Goal: Transaction & Acquisition: Purchase product/service

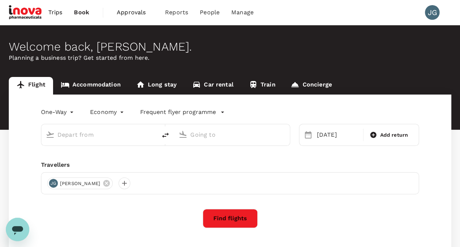
click at [89, 138] on input "text" at bounding box center [99, 134] width 84 height 11
type input "Kuching Intl (KCH)"
type input "Kuala Lumpur Intl ([GEOGRAPHIC_DATA])"
type input "Kuching Intl (KCH)"
type input "Kuala Lumpur Intl ([GEOGRAPHIC_DATA])"
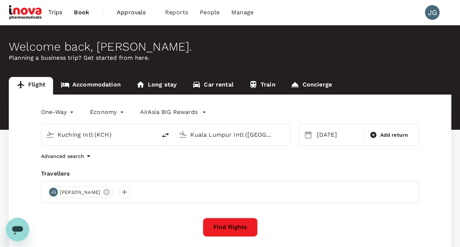
click at [240, 225] on button "Find flights" at bounding box center [230, 226] width 55 height 19
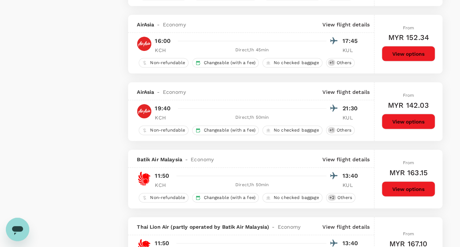
scroll to position [732, 0]
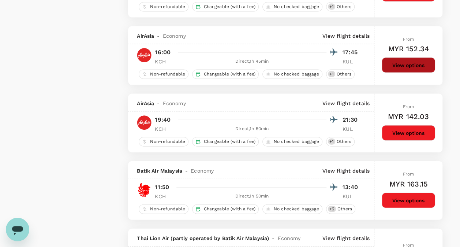
click at [405, 63] on button "View options" at bounding box center [408, 64] width 53 height 15
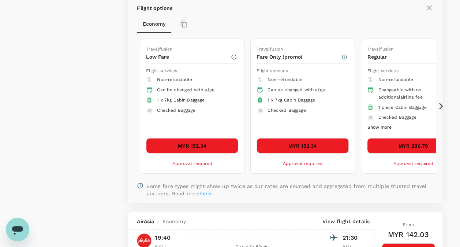
scroll to position [829, 0]
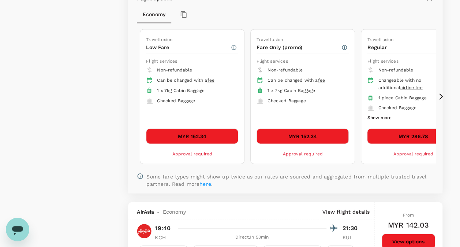
click at [441, 93] on icon at bounding box center [441, 96] width 4 height 6
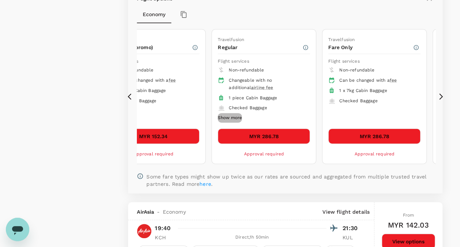
click at [239, 114] on button "Show more" at bounding box center [230, 118] width 24 height 10
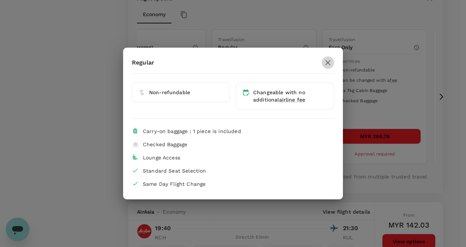
click at [327, 64] on icon "button" at bounding box center [327, 62] width 9 height 9
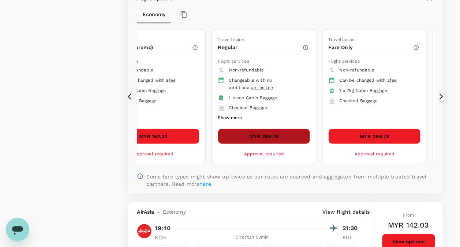
click at [272, 135] on button "MYR 286.78" at bounding box center [264, 136] width 92 height 15
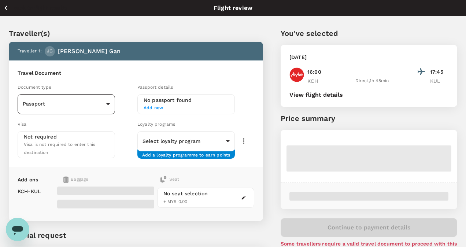
click at [107, 103] on body "Back to flight results Flight review Traveller(s) Traveller 1 : JG Jenny Ai Hui…" at bounding box center [233, 161] width 466 height 322
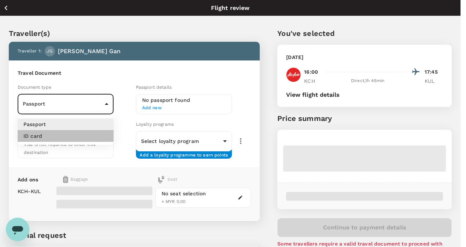
click at [73, 135] on li "ID card" at bounding box center [66, 136] width 96 height 12
type input "Id card"
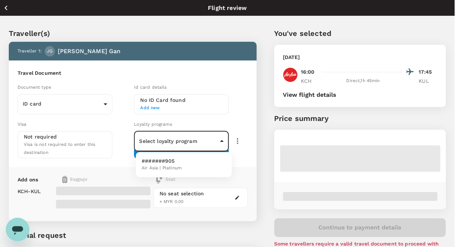
click at [205, 142] on body "Back to flight results Flight review Traveller(s) Traveller 1 : JG Jenny Ai Hui…" at bounding box center [230, 161] width 460 height 322
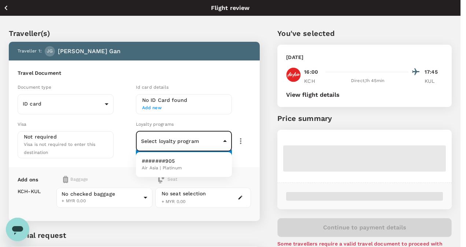
click at [159, 164] on span "Air Asia | Platinum" at bounding box center [162, 167] width 40 height 7
type input "bc7cc9e9-5edc-4b11-956e-42c628b31e5d"
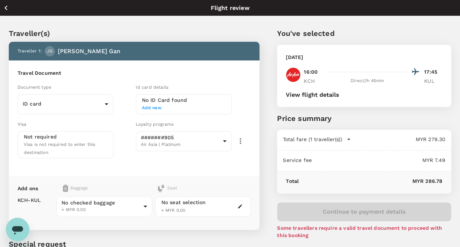
click at [153, 107] on span "Add new" at bounding box center [183, 107] width 83 height 7
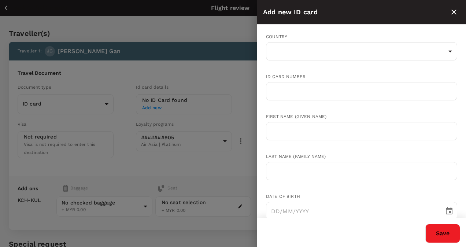
click at [153, 107] on div at bounding box center [233, 123] width 466 height 247
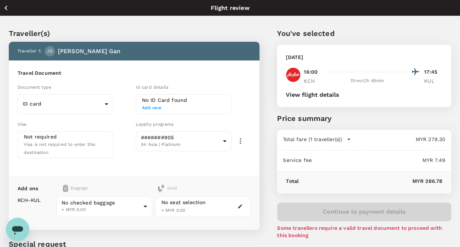
click at [158, 107] on span "Add new" at bounding box center [183, 107] width 83 height 7
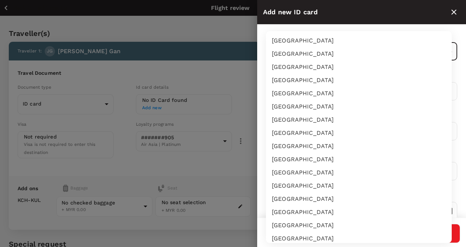
click at [295, 51] on body "Back to flight results Flight review Traveller(s) Traveller 1 : JG Jenny Ai Hui…" at bounding box center [233, 165] width 466 height 331
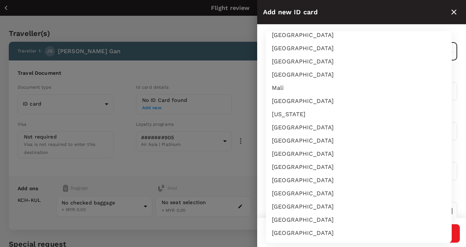
scroll to position [1391, 0]
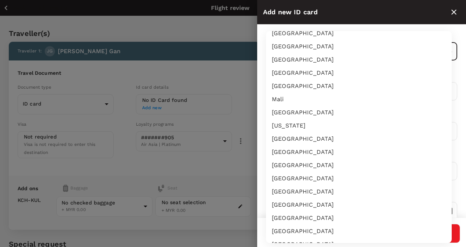
click at [294, 70] on li "Malaysia" at bounding box center [359, 72] width 186 height 13
type input "MY"
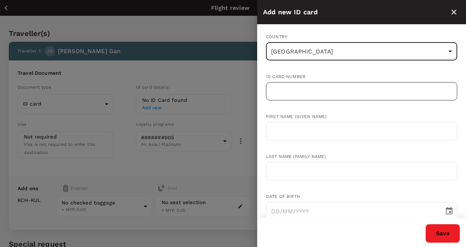
click at [316, 88] on input "text" at bounding box center [361, 91] width 191 height 18
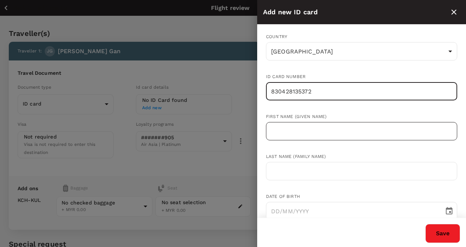
type input "830428135372"
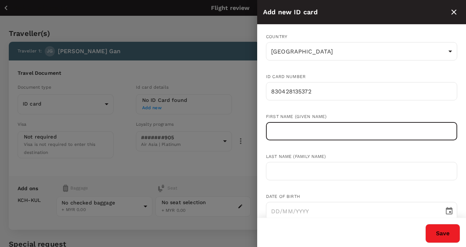
click at [313, 129] on input "text" at bounding box center [361, 131] width 191 height 18
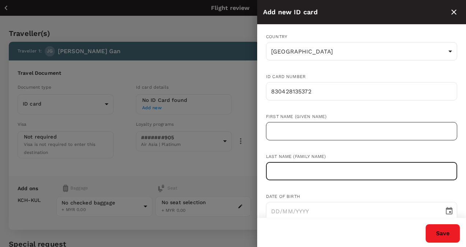
type input "g"
type input "Gan"
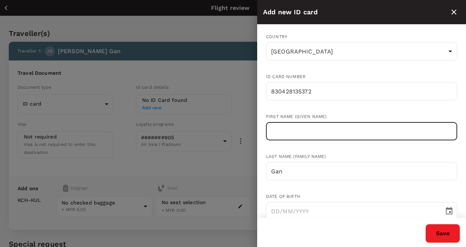
click at [371, 130] on input "text" at bounding box center [361, 131] width 191 height 18
type input "Ai Hui Jenny"
click at [333, 212] on input "DD/MM/YYYY" at bounding box center [352, 211] width 173 height 18
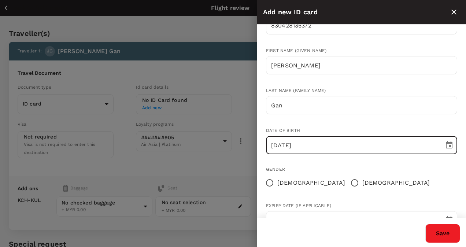
scroll to position [73, 0]
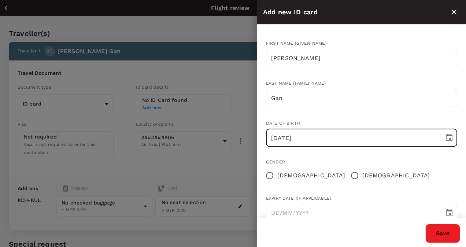
type input "28/04/1983"
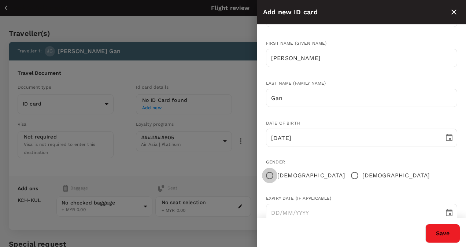
click at [267, 176] on input "Female" at bounding box center [269, 175] width 15 height 15
radio input "true"
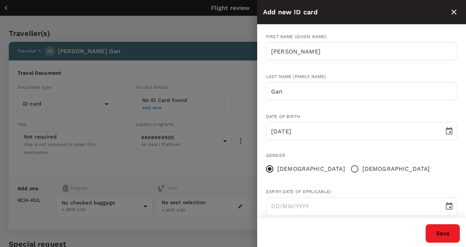
scroll to position [92, 0]
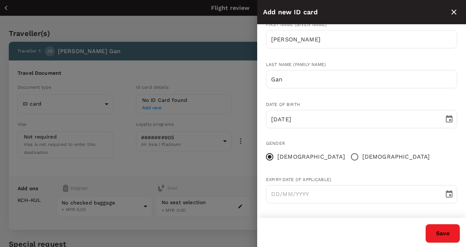
click at [444, 232] on button "Save" at bounding box center [442, 233] width 35 height 19
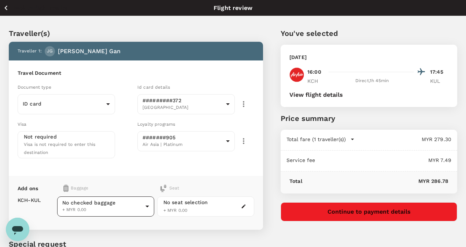
click at [145, 207] on body "Back to flight results Flight review Traveller(s) Traveller 1 : JG Jenny Ai Hui…" at bounding box center [233, 165] width 466 height 331
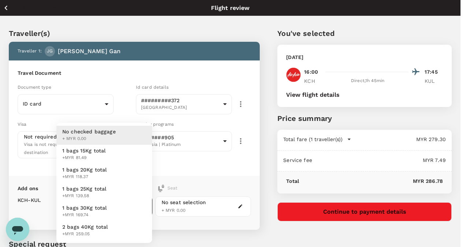
click at [135, 190] on li "1 bags 25Kg total +MYR 139.58" at bounding box center [104, 192] width 96 height 19
type input "3 - 139.58"
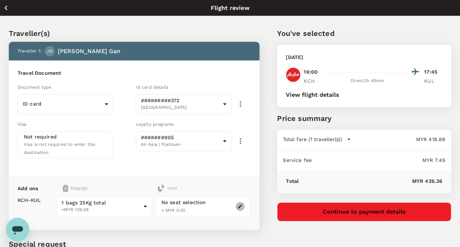
click at [237, 202] on button "button" at bounding box center [240, 206] width 9 height 9
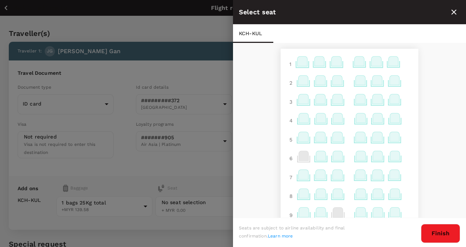
click at [332, 81] on icon at bounding box center [337, 80] width 10 height 10
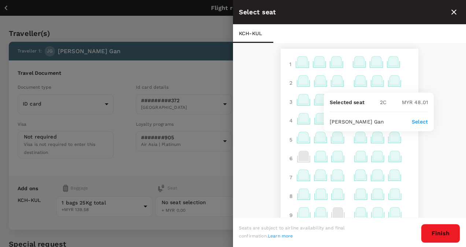
click at [420, 122] on p "Select" at bounding box center [420, 121] width 16 height 7
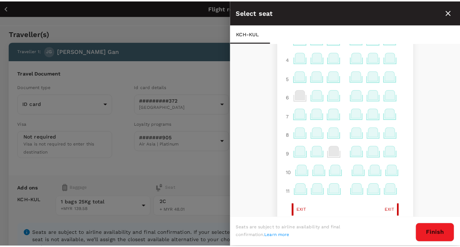
scroll to position [73, 0]
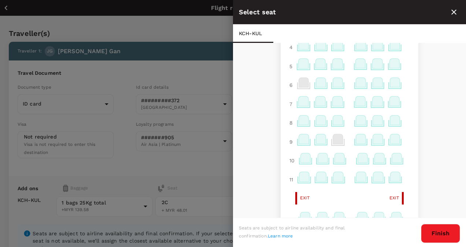
click at [332, 102] on icon at bounding box center [337, 101] width 10 height 10
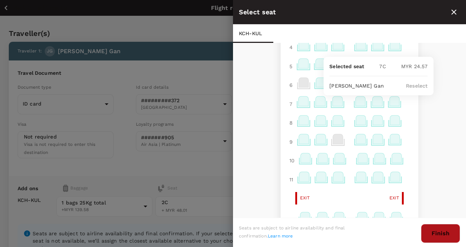
click at [438, 236] on button "Finish" at bounding box center [440, 233] width 39 height 19
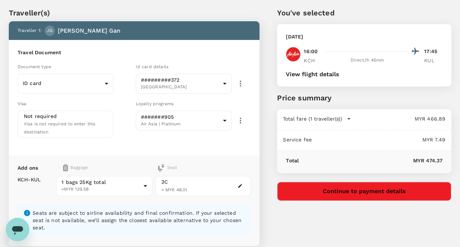
scroll to position [37, 0]
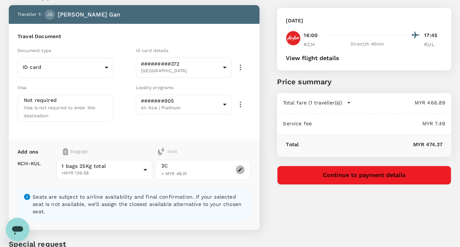
click at [239, 167] on icon "button" at bounding box center [240, 169] width 5 height 5
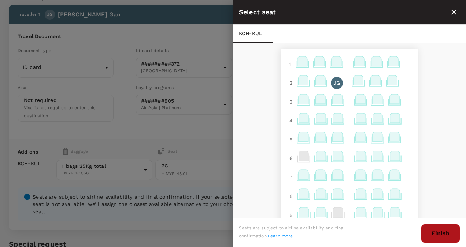
click at [433, 227] on button "Finish" at bounding box center [440, 233] width 39 height 19
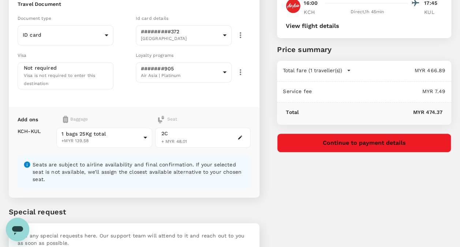
scroll to position [110, 0]
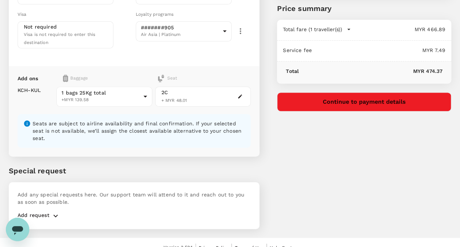
click at [53, 211] on icon "button" at bounding box center [55, 215] width 9 height 9
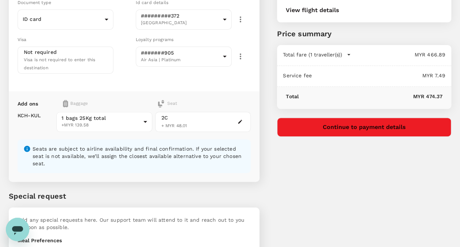
scroll to position [73, 0]
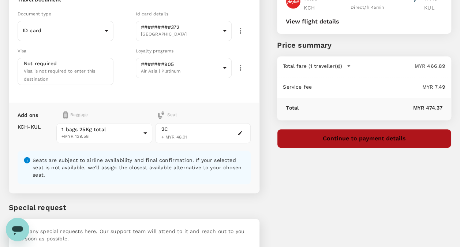
click at [373, 142] on button "Continue to payment details" at bounding box center [364, 138] width 174 height 19
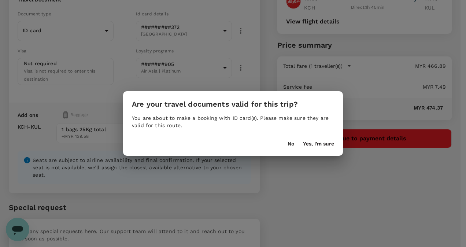
click at [290, 145] on button "No" at bounding box center [290, 144] width 7 height 6
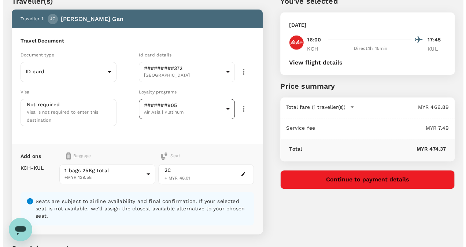
scroll to position [0, 0]
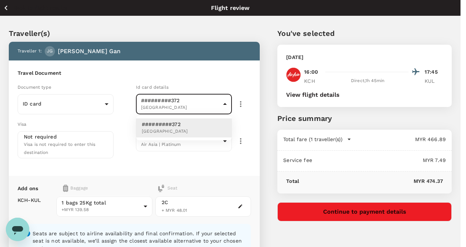
click at [225, 107] on body "Back to flight results Flight review Traveller(s) Traveller 1 : JG Jenny Ai Hui…" at bounding box center [233, 242] width 466 height 484
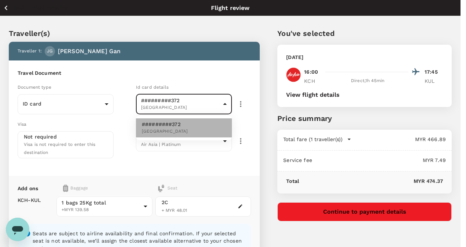
click at [222, 118] on li "#########372 Malaysia" at bounding box center [184, 127] width 96 height 19
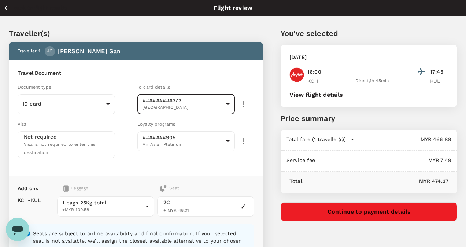
click at [153, 98] on body "Back to flight results Flight review Traveller(s) Traveller 1 : JG Jenny Ai Hui…" at bounding box center [233, 242] width 466 height 484
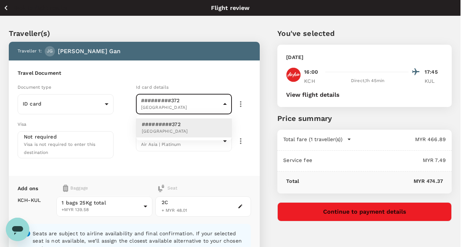
click at [148, 124] on p "#########372" at bounding box center [164, 123] width 45 height 7
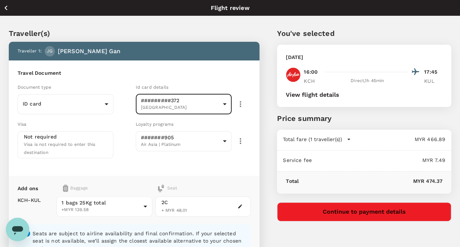
click at [238, 101] on icon "button" at bounding box center [240, 104] width 9 height 9
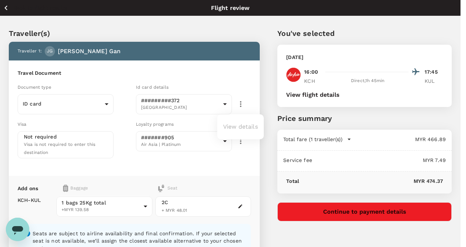
click at [238, 101] on div at bounding box center [233, 123] width 466 height 247
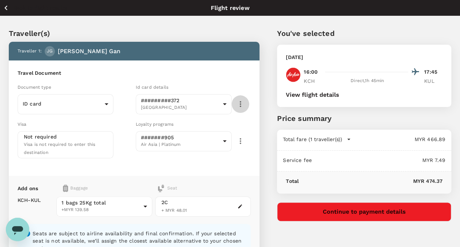
drag, startPoint x: 239, startPoint y: 100, endPoint x: 242, endPoint y: 115, distance: 15.5
click at [239, 100] on icon "button" at bounding box center [240, 104] width 9 height 9
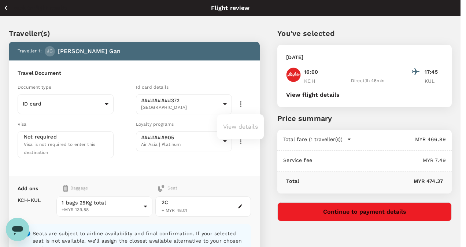
click at [239, 125] on ul "View details" at bounding box center [240, 126] width 47 height 19
click at [234, 127] on ul "View details" at bounding box center [240, 126] width 47 height 19
click at [118, 120] on div at bounding box center [233, 123] width 466 height 247
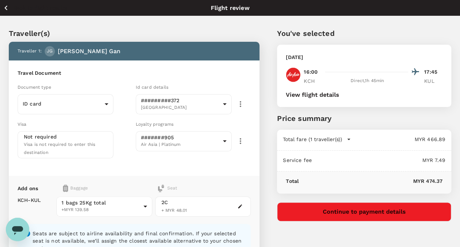
click at [240, 204] on icon "button" at bounding box center [240, 206] width 4 height 4
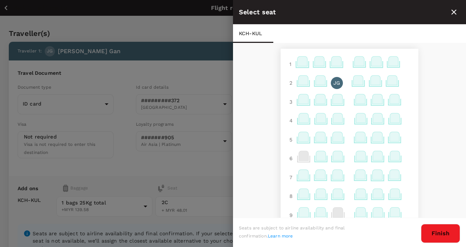
click at [338, 176] on icon at bounding box center [338, 176] width 14 height 14
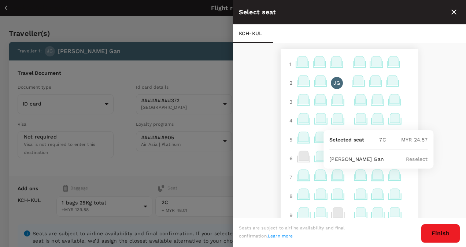
click at [332, 177] on icon at bounding box center [337, 175] width 10 height 10
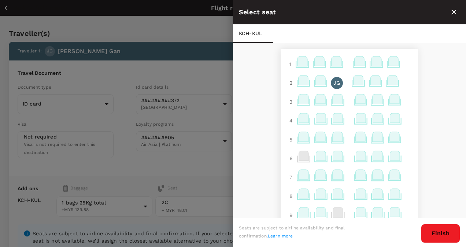
click at [332, 177] on icon at bounding box center [337, 175] width 10 height 10
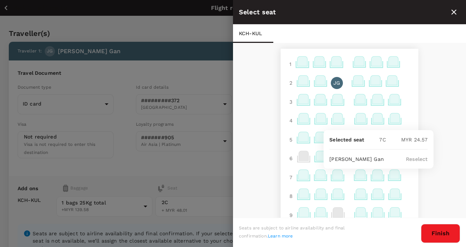
click at [333, 82] on p "JG" at bounding box center [336, 82] width 7 height 7
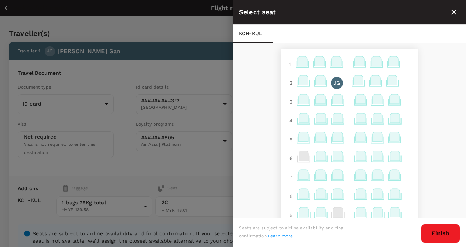
click at [334, 81] on p "JG" at bounding box center [336, 82] width 7 height 7
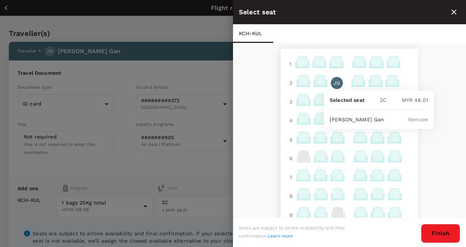
click at [334, 81] on p "JG" at bounding box center [336, 82] width 7 height 7
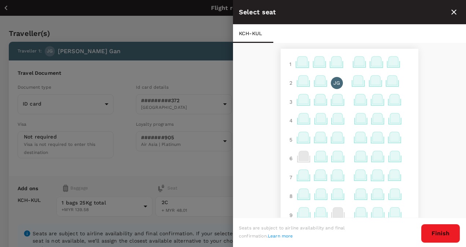
click at [255, 30] on div "KCH - KUL" at bounding box center [253, 34] width 40 height 18
click at [453, 10] on icon "close" at bounding box center [453, 12] width 9 height 9
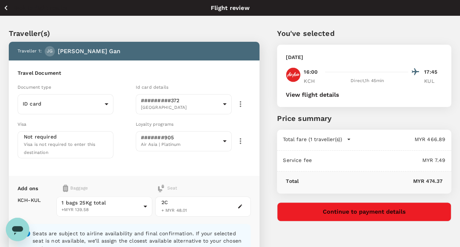
click at [240, 204] on icon "button" at bounding box center [240, 206] width 4 height 4
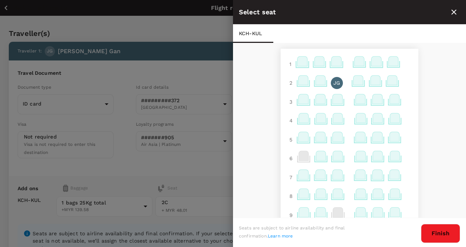
click at [333, 84] on p "JG" at bounding box center [336, 82] width 7 height 7
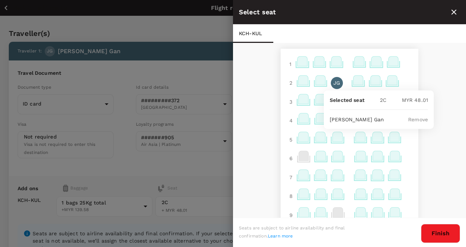
click at [416, 119] on p "Remove" at bounding box center [418, 119] width 20 height 7
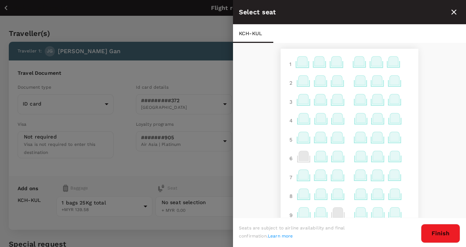
click at [429, 234] on button "Finish" at bounding box center [440, 233] width 39 height 19
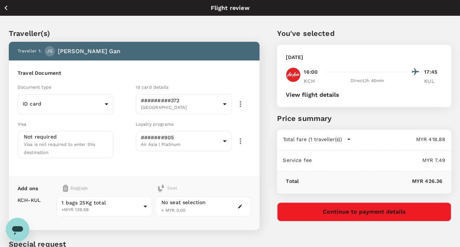
click at [243, 205] on button "button" at bounding box center [240, 206] width 9 height 9
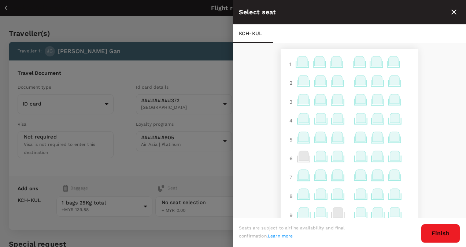
click at [333, 83] on icon at bounding box center [337, 80] width 10 height 10
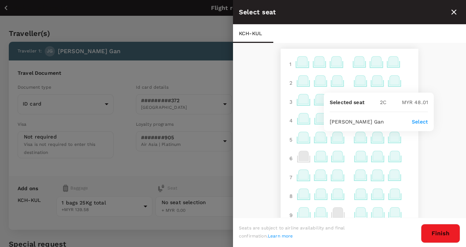
click at [417, 103] on p "MYR 48.01" at bounding box center [415, 101] width 26 height 7
click at [422, 119] on p "Select" at bounding box center [420, 121] width 16 height 7
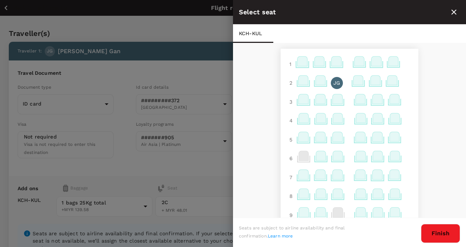
click at [442, 234] on button "Finish" at bounding box center [440, 233] width 39 height 19
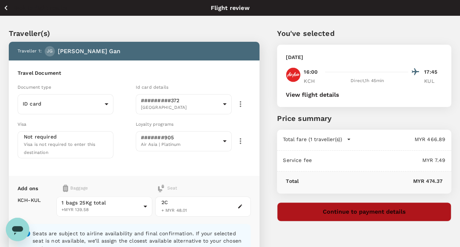
click at [407, 210] on button "Continue to payment details" at bounding box center [364, 211] width 174 height 19
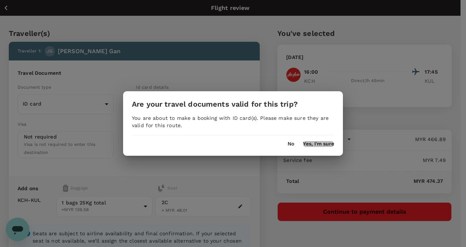
click at [322, 144] on button "Yes, I'm sure" at bounding box center [318, 144] width 31 height 6
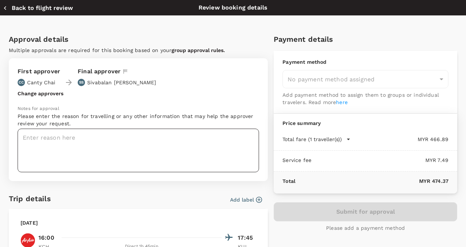
click at [209, 142] on textarea at bounding box center [138, 151] width 241 height 44
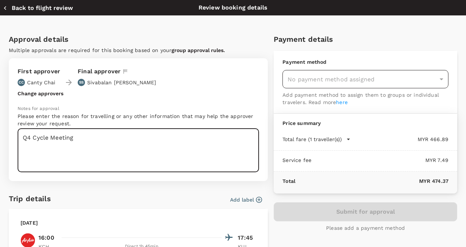
type textarea "Q4 Cycle Meeting"
click at [337, 77] on div "No payment method assigned" at bounding box center [365, 79] width 166 height 18
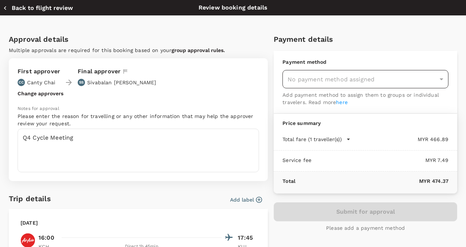
click at [435, 78] on div "No payment method assigned" at bounding box center [365, 79] width 166 height 18
click at [436, 79] on div "No payment method assigned" at bounding box center [365, 79] width 166 height 18
click at [362, 76] on div "No payment method assigned" at bounding box center [365, 79] width 166 height 18
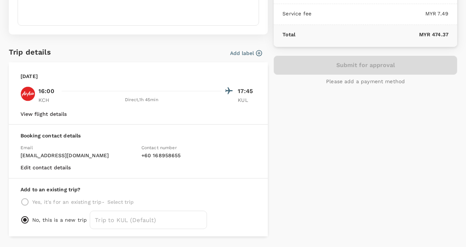
scroll to position [168, 0]
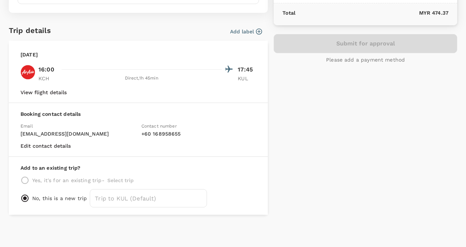
click at [28, 178] on div "Yes, it's for an existing trip - Select trip" at bounding box center [138, 180] width 235 height 9
click at [24, 178] on div "Yes, it's for an existing trip - Select trip" at bounding box center [138, 180] width 235 height 9
click at [23, 180] on div "Yes, it's for an existing trip - Select trip" at bounding box center [138, 180] width 235 height 9
drag, startPoint x: 219, startPoint y: 156, endPoint x: 219, endPoint y: 150, distance: 5.9
click at [219, 150] on div "Tuesday, 14 Oct 2025 16:00 17:45 KCH Direct , 1h 45min KUL View flight details …" at bounding box center [138, 128] width 259 height 174
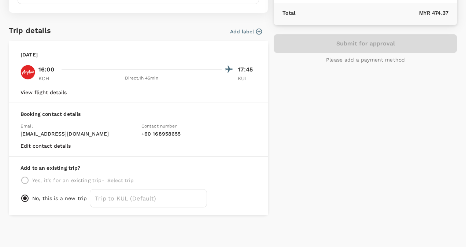
click at [28, 178] on div "Yes, it's for an existing trip - Select trip" at bounding box center [138, 180] width 235 height 9
click at [26, 179] on div "Yes, it's for an existing trip - Select trip" at bounding box center [138, 180] width 235 height 9
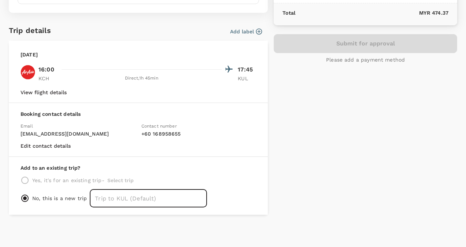
click at [131, 197] on input "text" at bounding box center [148, 198] width 117 height 18
click at [196, 198] on input "text" at bounding box center [148, 198] width 117 height 18
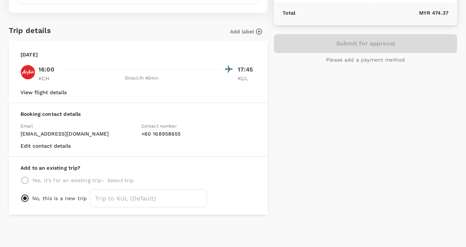
drag, startPoint x: 241, startPoint y: 187, endPoint x: 269, endPoint y: 176, distance: 30.1
click at [241, 187] on div "Add to an existing trip? Yes, it's for an existing trip - Select trip No, this …" at bounding box center [138, 186] width 259 height 58
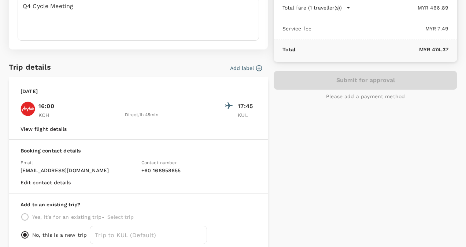
click at [372, 96] on p "Please add a payment method" at bounding box center [365, 96] width 79 height 7
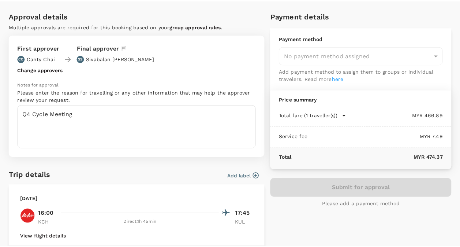
scroll to position [0, 0]
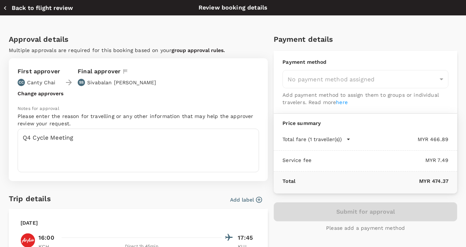
click at [362, 217] on div "Submit for approval Please add a payment method" at bounding box center [365, 216] width 183 height 29
click at [326, 81] on div "No payment method assigned" at bounding box center [365, 79] width 166 height 18
click at [436, 78] on div "No payment method assigned" at bounding box center [365, 79] width 166 height 18
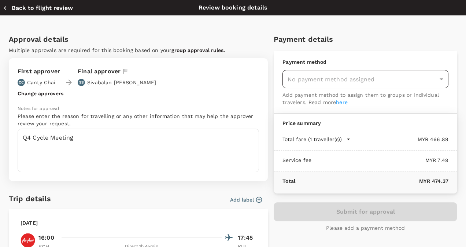
click at [436, 78] on div "No payment method assigned" at bounding box center [365, 79] width 166 height 18
click at [343, 101] on link "here" at bounding box center [342, 102] width 12 height 6
click at [310, 77] on div "No payment method assigned" at bounding box center [365, 79] width 166 height 18
click at [296, 70] on div "No payment method assigned" at bounding box center [365, 79] width 166 height 18
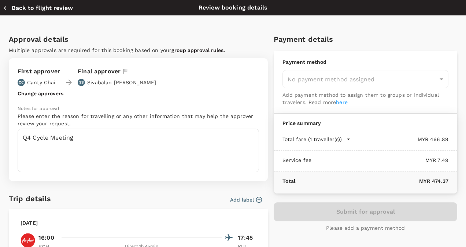
click at [7, 9] on icon "button" at bounding box center [4, 7] width 7 height 7
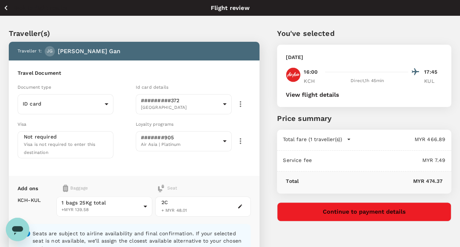
click at [7, 9] on icon "button" at bounding box center [5, 7] width 9 height 9
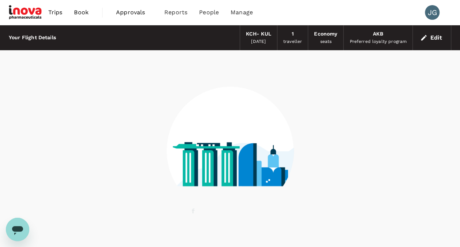
scroll to position [26, 0]
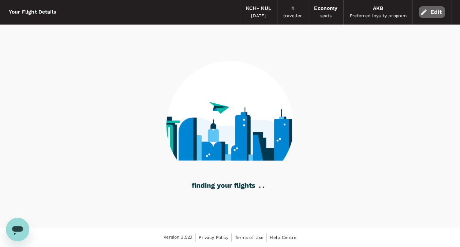
click at [431, 12] on button "Edit" at bounding box center [432, 12] width 26 height 12
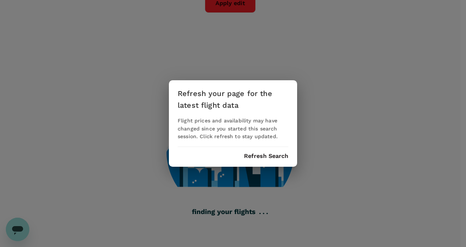
scroll to position [33, 0]
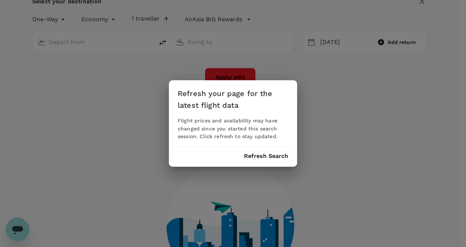
type input "Kuching Intl (KCH)"
type input "Kuala Lumpur Intl (KUL)"
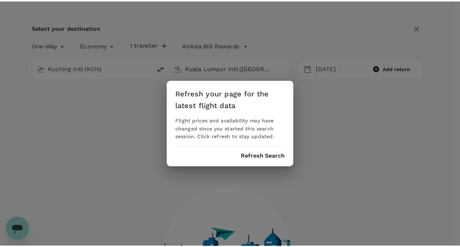
scroll to position [0, 0]
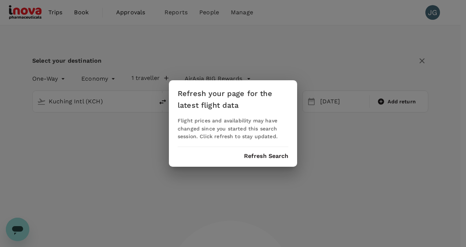
click at [276, 154] on button "Refresh Search" at bounding box center [266, 156] width 44 height 7
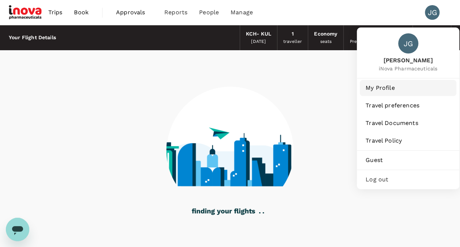
click at [384, 88] on span "My Profile" at bounding box center [408, 87] width 85 height 9
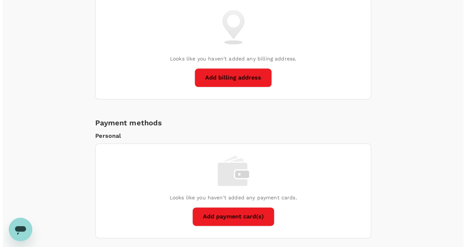
scroll to position [403, 0]
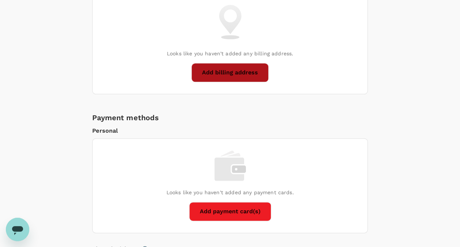
click at [252, 70] on button "Add billing address" at bounding box center [230, 72] width 77 height 19
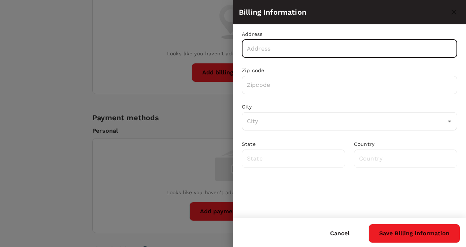
click at [290, 53] on input "text" at bounding box center [349, 49] width 215 height 18
type input "M"
paste input "Lot No. 5F 2, 5th Floor, TOWER 2 @ PFCC, Jalan Puteri ½, Bandar Puteri Puchong …"
click at [247, 49] on input "Lot No. 5F 2, 5th Floor, TOWER 2 @ PFCC, Jalan Puteri ½, Bandar Puteri Puchong …" at bounding box center [349, 49] width 215 height 18
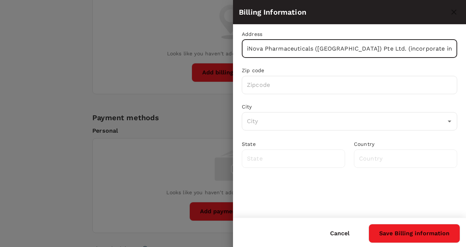
click at [379, 49] on input "iNova Pharmaceuticals (Singapore) Pte Ltd. (incorporate in Singapore)Lot No. 5F…" at bounding box center [349, 49] width 215 height 18
click at [440, 48] on input "iNova Pharmaceuticals (Singapore) Pte Ltd. (Incorporate in Singapore) Lot No. 5…" at bounding box center [349, 49] width 215 height 18
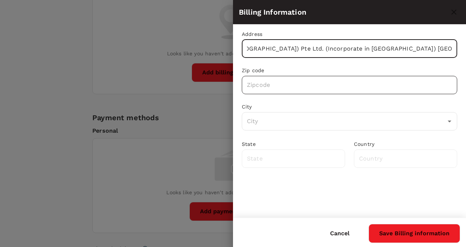
scroll to position [0, 0]
click at [277, 89] on input "text" at bounding box center [349, 85] width 215 height 18
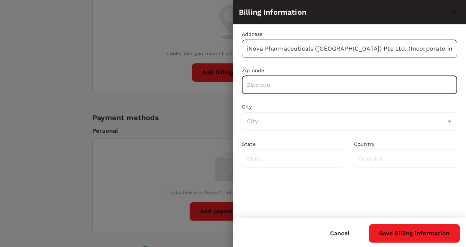
click at [376, 46] on input "iNova Pharmaceuticals (Singapore) Pte Ltd. (Incorporate in Singapore) Malaysia …" at bounding box center [349, 49] width 215 height 18
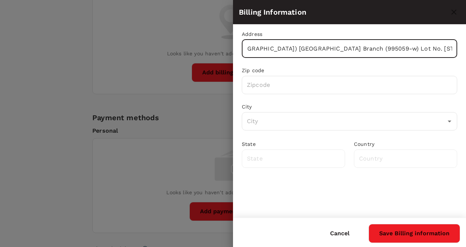
scroll to position [0, 468]
drag, startPoint x: 394, startPoint y: 47, endPoint x: 447, endPoint y: 47, distance: 53.8
click at [454, 48] on input "iNova Pharmaceuticals (Singapore) Pte Ltd. (Incorporate in Singapore) Malaysia …" at bounding box center [349, 49] width 215 height 18
click at [414, 47] on input "iNova Pharmaceuticals (Singapore) Pte Ltd. (Incorporate in Singapore) Malaysia …" at bounding box center [349, 49] width 215 height 18
click at [436, 48] on input "iNova Pharmaceuticals (Singapore) Pte Ltd. (Incorporate in Singapore) Malaysia …" at bounding box center [349, 49] width 215 height 18
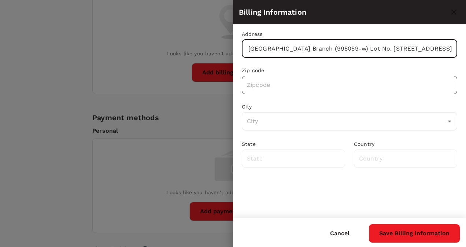
scroll to position [0, 0]
click at [426, 83] on input "text" at bounding box center [349, 85] width 215 height 18
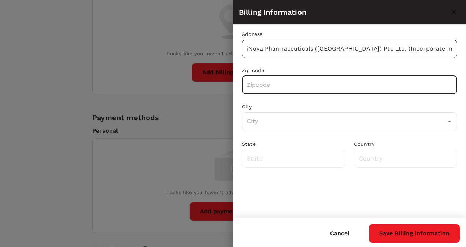
click at [430, 48] on input "iNova Pharmaceuticals (Singapore) Pte Ltd. (Incorporate in Singapore) Malaysia …" at bounding box center [349, 49] width 215 height 18
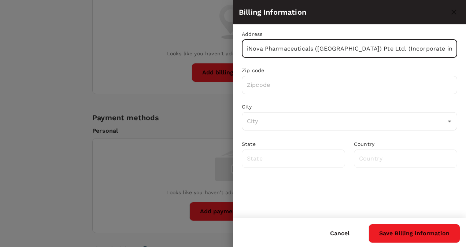
drag, startPoint x: 440, startPoint y: 48, endPoint x: 269, endPoint y: 55, distance: 171.5
click at [269, 56] on input "iNova Pharmaceuticals (Singapore) Pte Ltd. (Incorporate in Singapore) Malaysia …" at bounding box center [349, 49] width 215 height 18
drag, startPoint x: 449, startPoint y: 48, endPoint x: 454, endPoint y: 49, distance: 5.2
click at [450, 48] on input "iNova Pharmaceuticals (Singapore) Pte Ltd. (Incorporate in Singapore) Malaysia …" at bounding box center [349, 49] width 215 height 18
drag, startPoint x: 433, startPoint y: 49, endPoint x: 444, endPoint y: 48, distance: 11.0
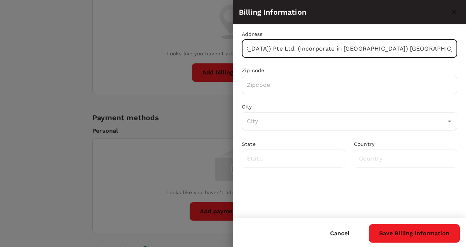
click at [448, 48] on input "iNova Pharmaceuticals (Singapore) Pte Ltd. (Incorporate in Singapore) Malaysia …" at bounding box center [349, 49] width 215 height 18
drag, startPoint x: 453, startPoint y: 48, endPoint x: 410, endPoint y: 48, distance: 42.8
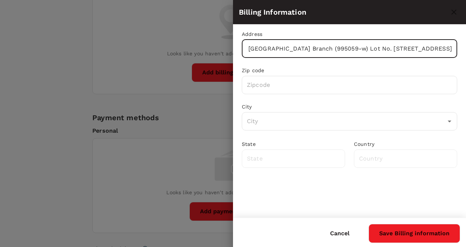
click at [422, 48] on input "iNova Pharmaceuticals (Singapore) Pte Ltd. (Incorporate in Singapore) Malaysia …" at bounding box center [349, 49] width 215 height 18
click at [445, 47] on input "iNova Pharmaceuticals (Singapore) Pte Ltd. (Incorporate in Singapore) Malaysia …" at bounding box center [349, 49] width 215 height 18
drag, startPoint x: 428, startPoint y: 48, endPoint x: 465, endPoint y: 48, distance: 37.0
click at [429, 48] on input "iNova Pharmaceuticals (Singapore) Pte Ltd. (Incorporate in Singapore) Malaysia …" at bounding box center [349, 49] width 215 height 18
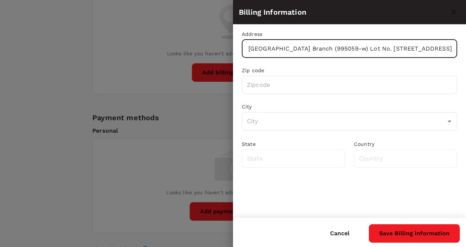
click at [444, 50] on input "iNova Pharmaceuticals (Singapore) Pte Ltd. (Incorporate in Singapore) Malaysia …" at bounding box center [349, 49] width 215 height 18
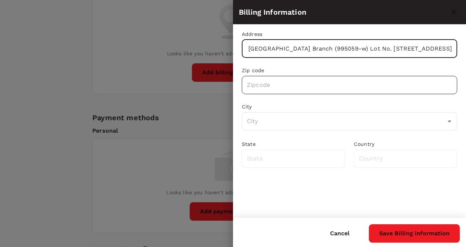
type input "iNova Pharmaceuticals (Singapore) Pte Ltd. (Incorporate in Singapore) Malaysia …"
click at [427, 84] on input "text" at bounding box center [349, 85] width 215 height 18
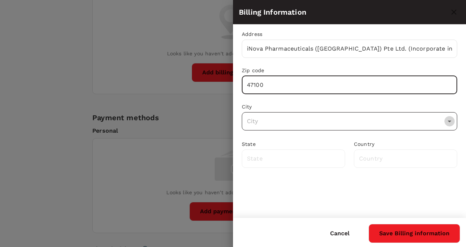
click at [451, 123] on icon "Open" at bounding box center [449, 121] width 9 height 9
type input "47100"
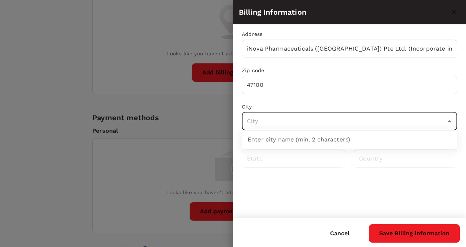
click at [425, 118] on input "text" at bounding box center [344, 121] width 198 height 14
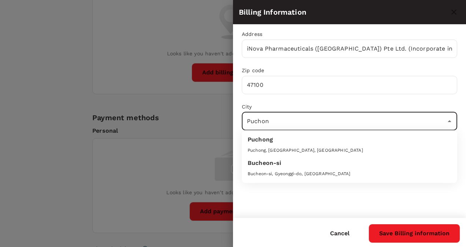
click at [344, 148] on div "Puchong, Selangor, Malaysia" at bounding box center [350, 150] width 204 height 7
type input "Puchong"
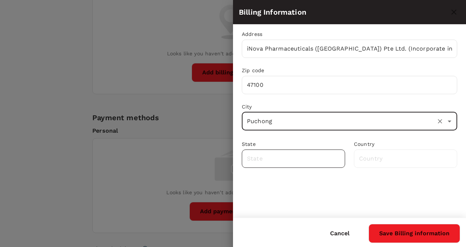
type input "Selangor"
type input "Malaysia"
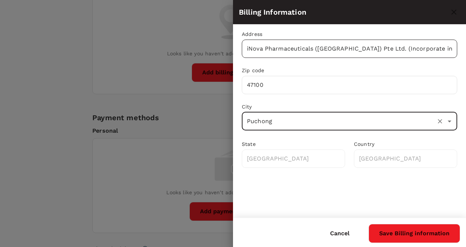
type input "Puchong"
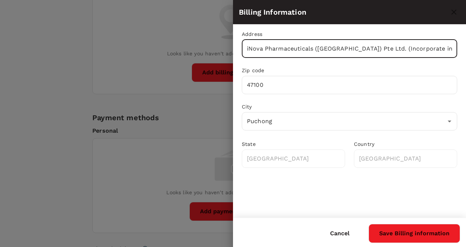
click at [450, 51] on input "iNova Pharmaceuticals (Singapore) Pte Ltd. (Incorporate in Singapore) Malaysia …" at bounding box center [349, 49] width 215 height 18
type input "iNova Pharmaceuticals (Singapore) Pte Ltd. (Incorporate in Singapore) Malaysia …"
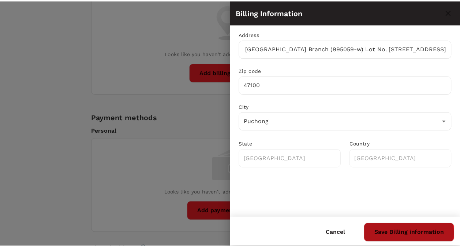
scroll to position [0, 0]
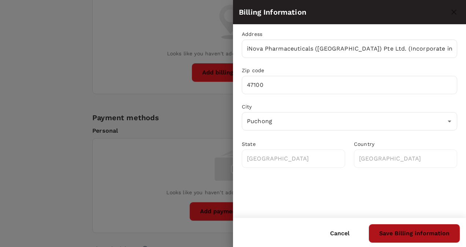
click at [415, 234] on button "Save Billing information" at bounding box center [414, 233] width 92 height 19
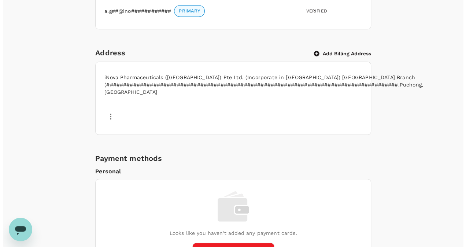
scroll to position [330, 0]
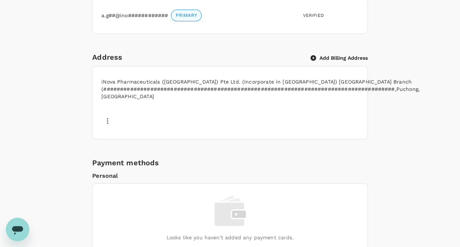
click at [296, 88] on p "iNova Pharmaceuticals (Singapore) Pte Ltd. (Incorporate in Singapore) Malaysia …" at bounding box center [260, 89] width 319 height 22
click at [110, 118] on icon "button" at bounding box center [107, 120] width 9 height 9
click at [104, 137] on span "Edit" at bounding box center [98, 138] width 19 height 9
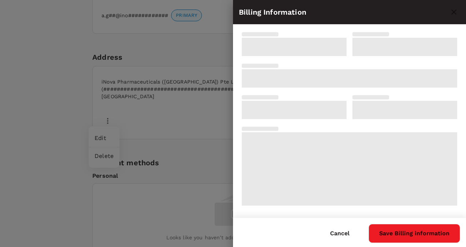
type input "iNova Pharmaceuticals (Singapore) Pte Ltd. (Incorporate in Singapore) Malaysia …"
type input "47100"
type input "Puchong"
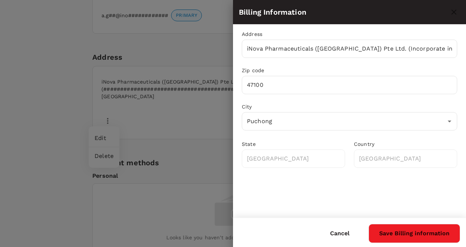
click at [171, 113] on div at bounding box center [233, 123] width 466 height 247
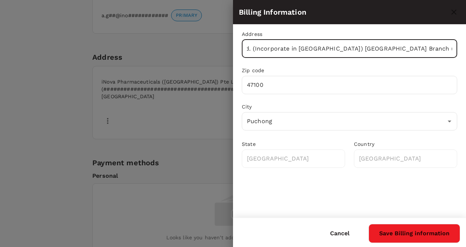
scroll to position [0, 225]
drag, startPoint x: 451, startPoint y: 49, endPoint x: 426, endPoint y: 49, distance: 24.5
click at [428, 50] on input "iNova Pharmaceuticals (Singapore) Pte Ltd. (Incorporate in Singapore) Malaysia …" at bounding box center [349, 49] width 215 height 18
click at [309, 48] on input "iNova Pharmaceuticals (Singapore) Pte Ltd. (Incorporate in Singapore) Malaysia …" at bounding box center [349, 49] width 215 height 18
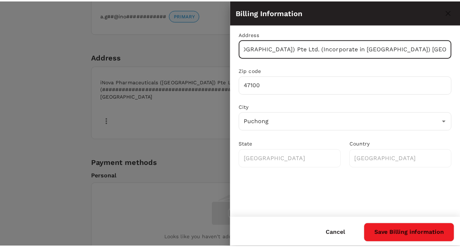
scroll to position [0, 0]
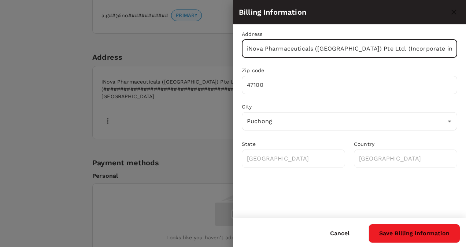
drag, startPoint x: 311, startPoint y: 48, endPoint x: 256, endPoint y: 50, distance: 55.0
click at [212, 58] on div "Billing Information Address iNova Pharmaceuticals (Singapore) Pte Ltd. (Incorpo…" at bounding box center [233, 123] width 466 height 247
type input "Lot No. 5F 2, 5th Floor, TOWER 2 @ PFCC, Jalan Puteri &frac12;, Bandar Puteri"
click at [412, 242] on button "Save Billing information" at bounding box center [414, 233] width 92 height 19
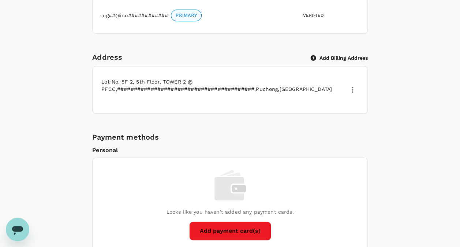
click at [224, 88] on p "Lot No. 5F 2, 5th Floor, TOWER 2 @ PFCC,#######################################…" at bounding box center [220, 85] width 239 height 15
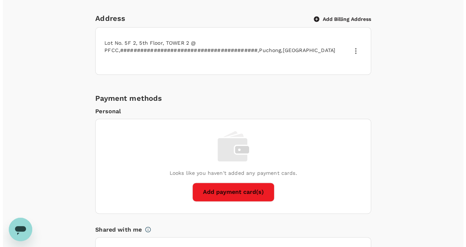
scroll to position [476, 0]
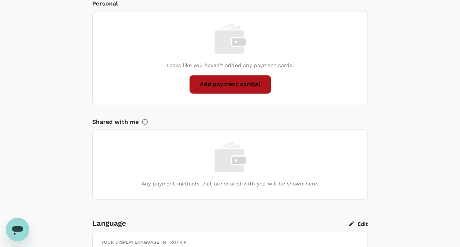
click at [230, 87] on button "Add payment card(s)" at bounding box center [230, 84] width 82 height 19
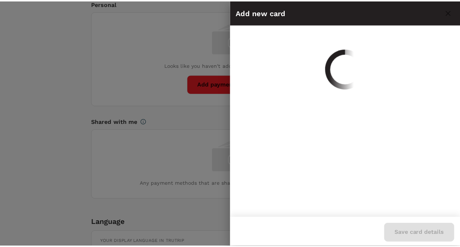
scroll to position [0, 0]
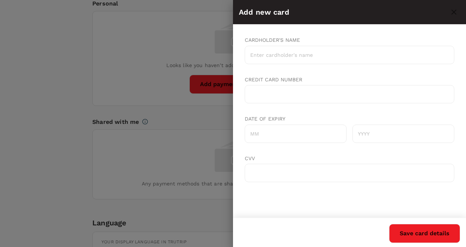
drag, startPoint x: 294, startPoint y: 50, endPoint x: 254, endPoint y: 53, distance: 40.0
click at [254, 53] on input "Cardholder's name" at bounding box center [349, 55] width 209 height 18
click at [255, 53] on input "Cardholder's name" at bounding box center [349, 55] width 209 height 18
type input "5"
type input "Jenny Gan Ai Hui"
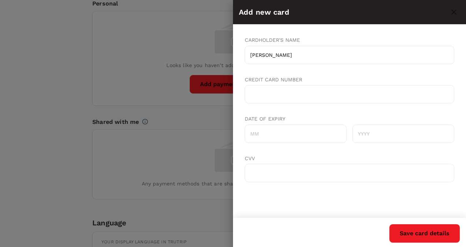
click at [269, 82] on label "Credit card number" at bounding box center [273, 80] width 57 height 6
click at [270, 89] on div at bounding box center [349, 94] width 209 height 18
click at [272, 133] on input "Date of expiry" at bounding box center [296, 133] width 102 height 18
type input "11"
click at [360, 134] on input "text" at bounding box center [403, 133] width 102 height 18
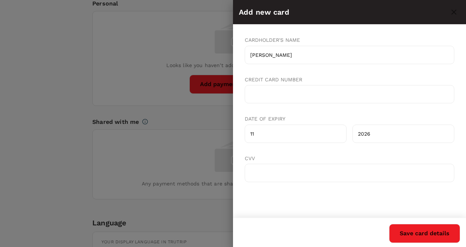
type input "2026"
click at [429, 239] on button "Save card details" at bounding box center [424, 233] width 71 height 19
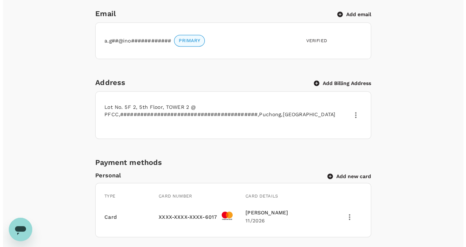
scroll to position [293, 0]
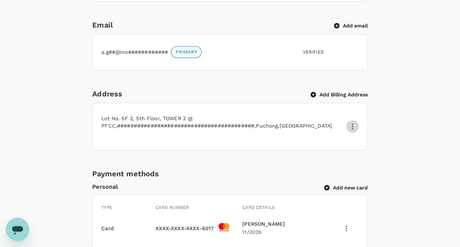
click at [350, 123] on icon "button" at bounding box center [352, 126] width 9 height 9
click at [342, 141] on span "Edit" at bounding box center [343, 143] width 19 height 9
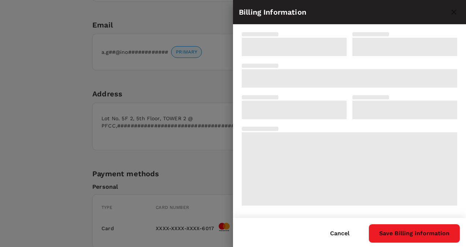
type input "Lot No. 5F 2, 5th Floor, TOWER 2 @ PFCC, Jalan Puteri &amp;frac12;, Bandar Pute…"
type input "47100"
type input "Puchong"
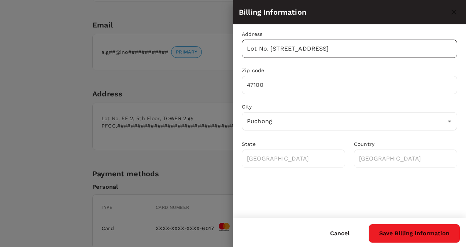
click at [247, 50] on input "Lot No. 5F 2, 5th Floor, TOWER 2 @ PFCC, Jalan Puteri &amp;frac12;, Bandar Pute…" at bounding box center [349, 49] width 215 height 18
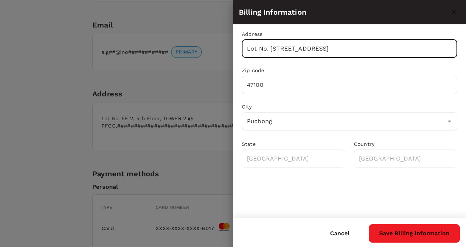
paste input "iNova pharmaceuticals (Singapore) Pte Ltd (incorporated in Singapore) Malaysia …"
type input "iNova pharmaceuticals (Singapore) Pte Ltd (incorporated in Singapore) Malaysia …"
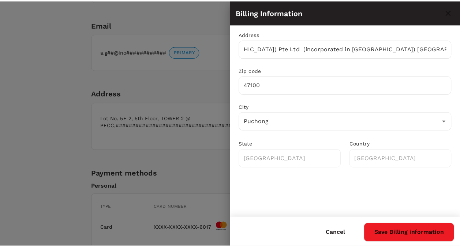
scroll to position [0, 0]
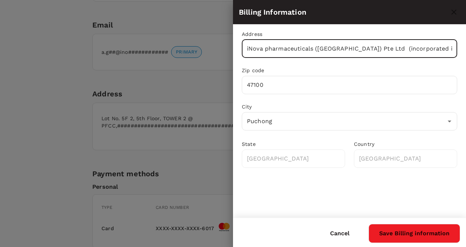
click at [428, 225] on button "Save Billing information" at bounding box center [414, 233] width 92 height 19
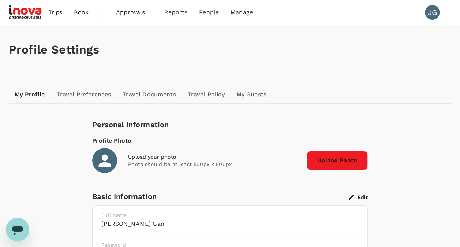
click at [85, 12] on span "Book" at bounding box center [81, 12] width 15 height 9
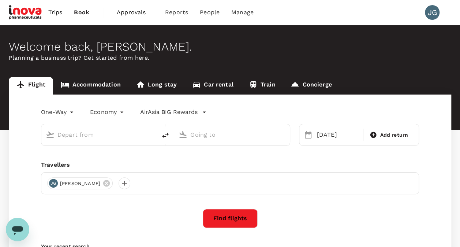
type input "Kuching Intl (KCH)"
type input "Kuala Lumpur Intl (KUL)"
type input "Kuching Intl (KCH)"
type input "Kuala Lumpur Intl (KUL)"
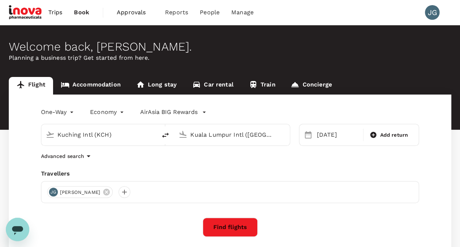
click at [247, 228] on button "Find flights" at bounding box center [230, 226] width 55 height 19
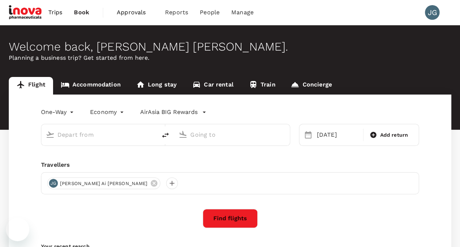
type input "Kuching Intl (KCH)"
type input "Kuala Lumpur Intl ([GEOGRAPHIC_DATA])"
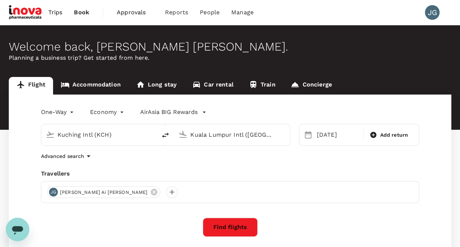
click at [310, 137] on icon at bounding box center [308, 134] width 9 height 9
click at [327, 138] on div "[DATE]" at bounding box center [338, 134] width 48 height 15
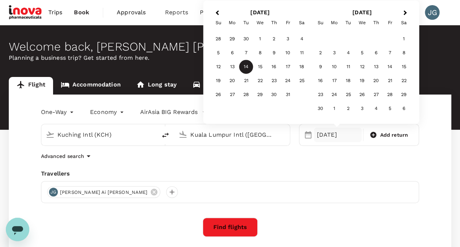
click at [248, 67] on div "14" at bounding box center [246, 67] width 14 height 14
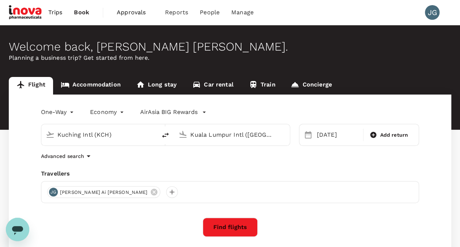
click at [230, 231] on button "Find flights" at bounding box center [230, 226] width 55 height 19
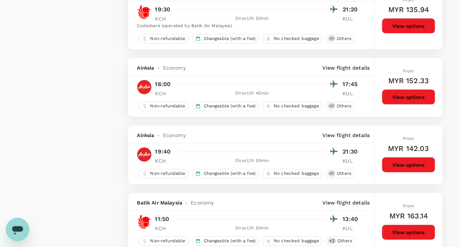
scroll to position [701, 0]
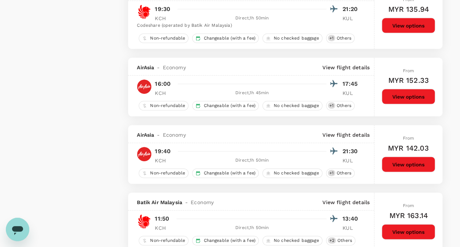
click at [410, 95] on button "View options" at bounding box center [408, 96] width 53 height 15
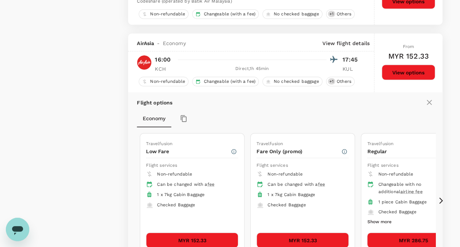
scroll to position [756, 0]
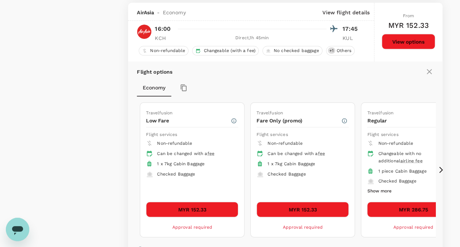
click at [442, 166] on icon at bounding box center [441, 169] width 7 height 7
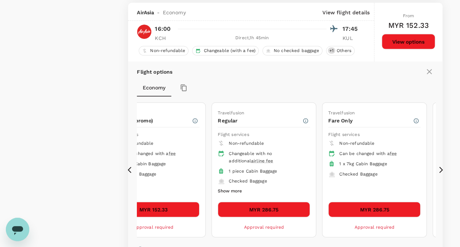
click at [442, 167] on icon at bounding box center [441, 170] width 4 height 6
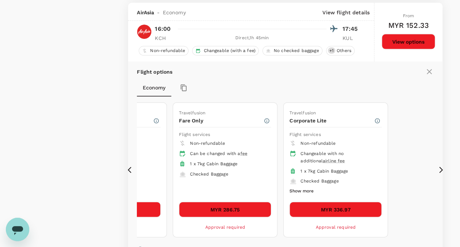
click at [129, 168] on icon at bounding box center [131, 169] width 7 height 7
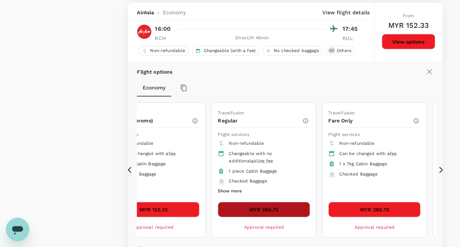
click at [259, 204] on button "MYR 286.75" at bounding box center [264, 209] width 92 height 15
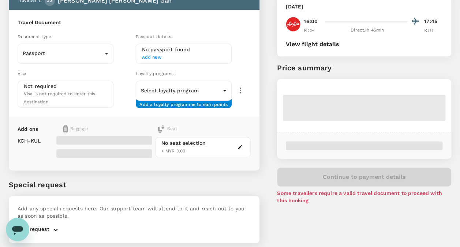
scroll to position [72, 0]
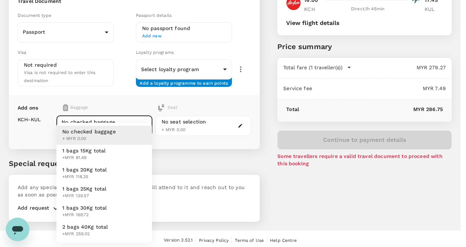
click at [118, 121] on body "Back to flight results Flight review Traveller(s) Traveller 1 : JG Jenny Ai Hui…" at bounding box center [233, 89] width 466 height 322
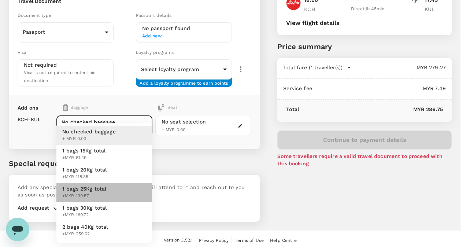
click at [94, 197] on span "+MYR 139.57" at bounding box center [84, 195] width 44 height 7
type input "3 - 139.57"
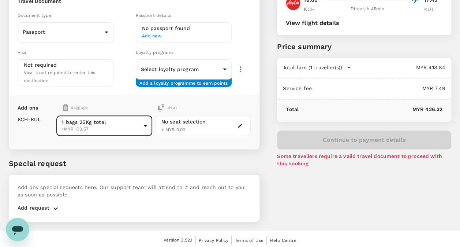
click at [239, 124] on icon "button" at bounding box center [240, 126] width 4 height 4
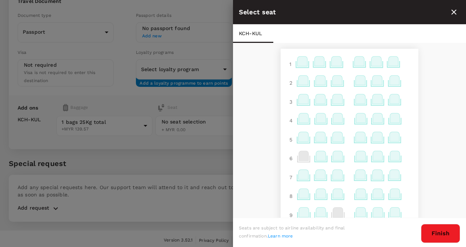
click at [335, 81] on icon at bounding box center [337, 80] width 10 height 10
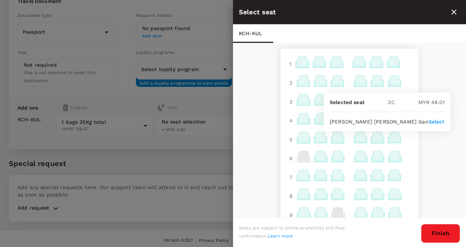
click at [428, 119] on p "Select" at bounding box center [436, 121] width 16 height 7
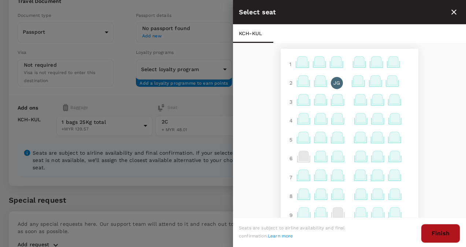
drag, startPoint x: 430, startPoint y: 229, endPoint x: 416, endPoint y: 219, distance: 17.3
click at [430, 229] on button "Finish" at bounding box center [440, 233] width 39 height 19
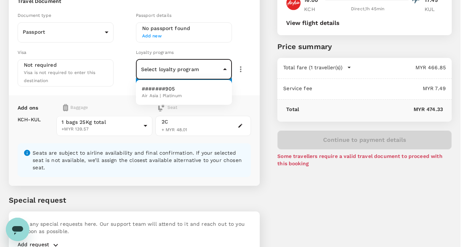
click at [179, 65] on body "Back to flight results Flight review Traveller(s) Traveller 1 : JG Jenny Ai Hui…" at bounding box center [233, 107] width 466 height 358
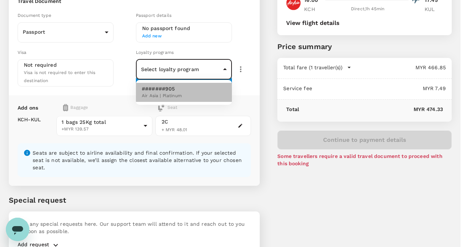
click at [186, 95] on li "#######905 Air Asia | Platinum" at bounding box center [184, 92] width 96 height 19
type input "bc7cc9e9-5edc-4b11-956e-42c628b31e5d"
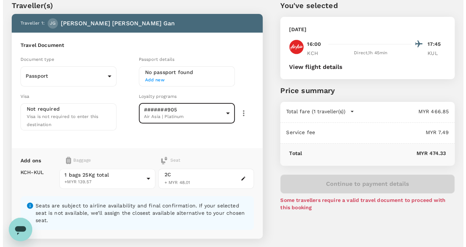
scroll to position [0, 0]
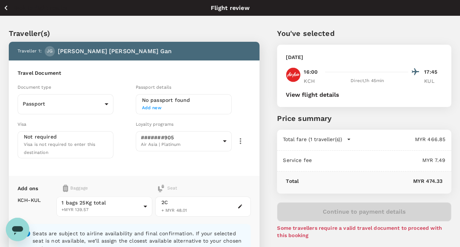
click at [209, 104] on span "Add new" at bounding box center [183, 107] width 83 height 7
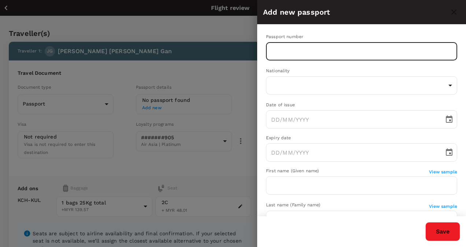
click at [300, 49] on input "text" at bounding box center [361, 51] width 191 height 18
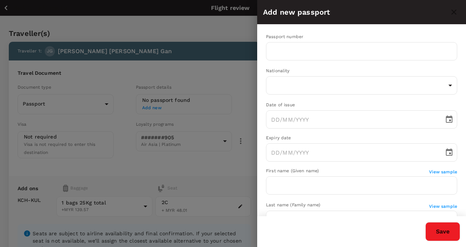
drag, startPoint x: 228, startPoint y: 77, endPoint x: 211, endPoint y: 89, distance: 21.6
click at [228, 77] on div at bounding box center [233, 123] width 466 height 247
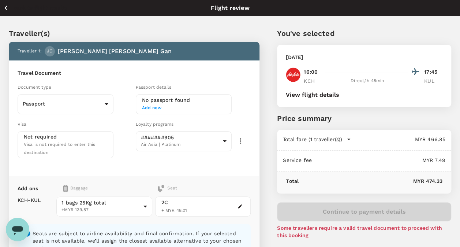
click at [156, 107] on span "Add new" at bounding box center [183, 107] width 83 height 7
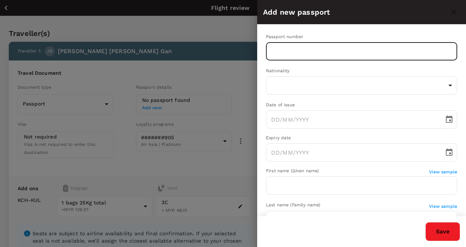
click at [278, 54] on input "text" at bounding box center [361, 51] width 191 height 18
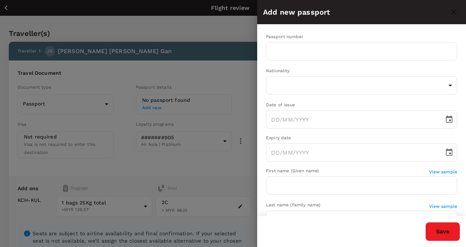
click at [213, 82] on div at bounding box center [233, 123] width 466 height 247
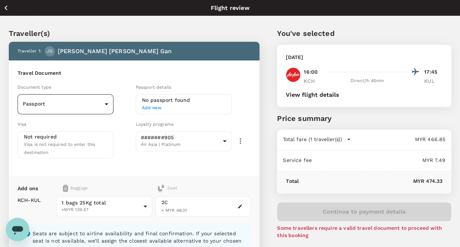
click at [107, 102] on body "Back to flight results Flight review Traveller(s) Traveller 1 : JG Jenny Ai Hui…" at bounding box center [230, 183] width 460 height 367
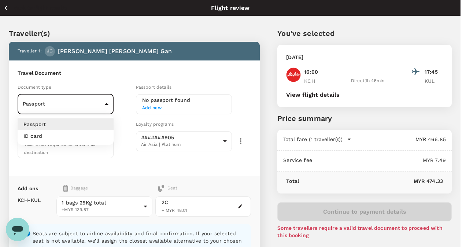
click at [83, 134] on li "ID card" at bounding box center [66, 136] width 96 height 12
type input "Id card"
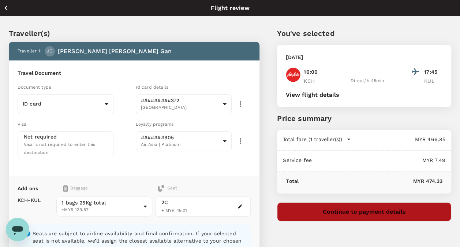
click at [376, 211] on button "Continue to payment details" at bounding box center [364, 211] width 174 height 19
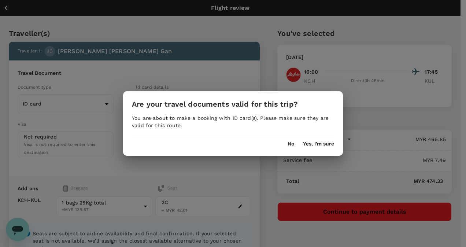
click at [329, 140] on div "No Yes, I'm sure" at bounding box center [233, 141] width 220 height 12
click at [328, 144] on button "Yes, I'm sure" at bounding box center [318, 144] width 31 height 6
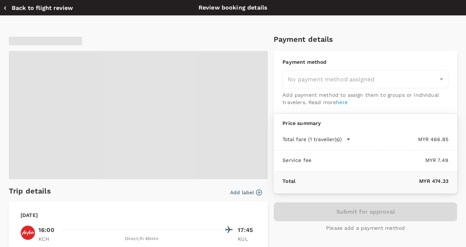
type input "9fefa257-214c-4197-973a-d2d4f4539beb"
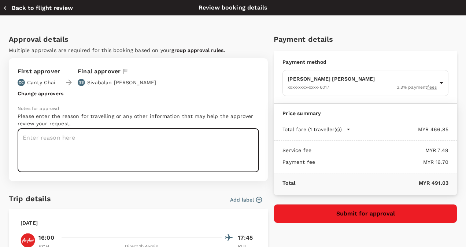
click at [203, 148] on textarea at bounding box center [138, 151] width 241 height 44
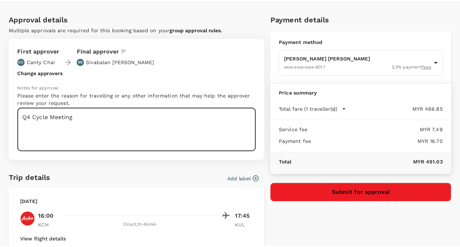
scroll to position [37, 0]
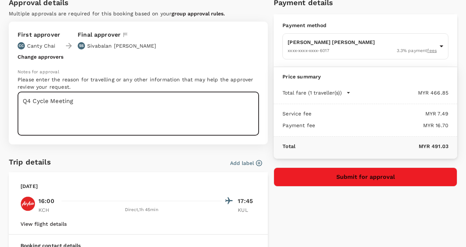
type textarea "Q4 Cycle Meeting"
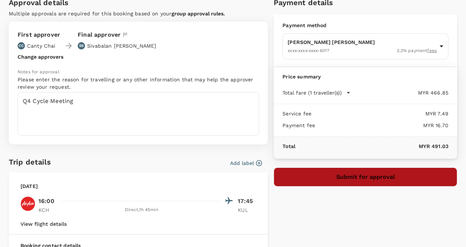
click at [374, 174] on button "Submit for approval" at bounding box center [365, 176] width 183 height 19
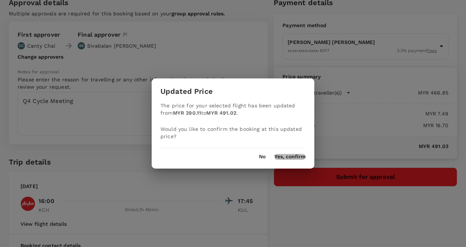
click at [290, 157] on button "Yes, confirm" at bounding box center [289, 157] width 31 height 6
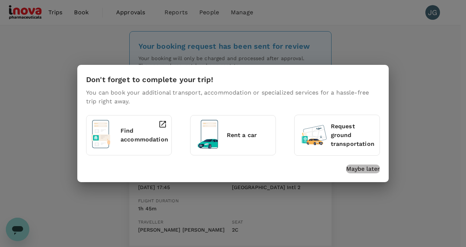
click at [365, 170] on p "Maybe later" at bounding box center [363, 168] width 34 height 9
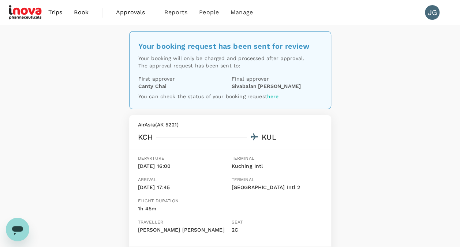
click at [77, 12] on span "Book" at bounding box center [81, 12] width 15 height 9
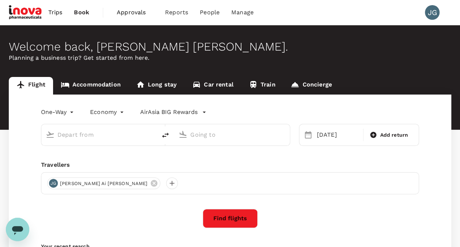
type input "Kuching Intl (KCH)"
type input "Kuala Lumpur Intl (KUL)"
type input "Kuching Intl (KCH)"
type input "Kuala Lumpur Intl (KUL)"
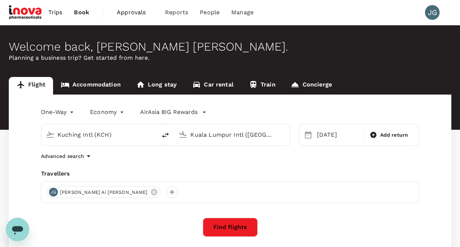
click at [149, 136] on div "Kuching Intl (KCH)" at bounding box center [104, 135] width 95 height 12
drag, startPoint x: 149, startPoint y: 136, endPoint x: 114, endPoint y: 138, distance: 34.5
click at [114, 138] on div "Kuching Intl (KCH)" at bounding box center [104, 135] width 95 height 12
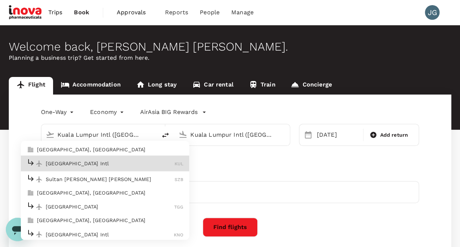
type input "Kuala Lumpur Intl (KUL)"
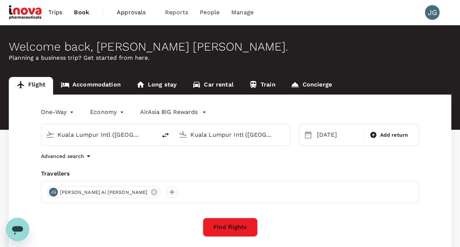
click at [262, 133] on input "Kuala Lumpur Intl (KUL)" at bounding box center [232, 134] width 84 height 11
click at [261, 133] on input "Kuala Lumpur Intl (KUL)" at bounding box center [232, 134] width 84 height 11
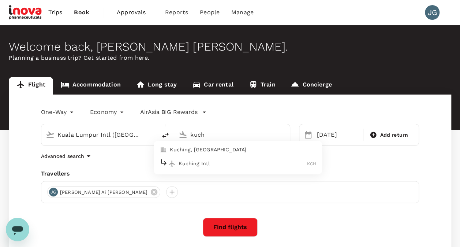
click at [249, 160] on p "Kuching Intl" at bounding box center [243, 163] width 129 height 7
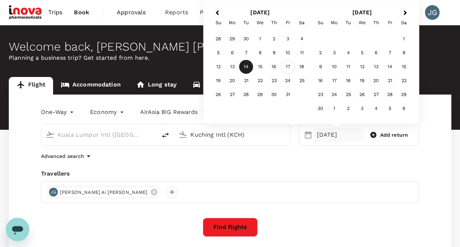
type input "Kuching Intl (KCH)"
click at [288, 66] on div "17" at bounding box center [288, 67] width 14 height 14
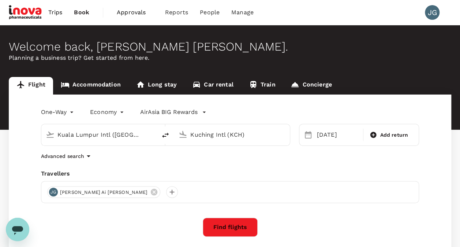
click at [239, 221] on button "Find flights" at bounding box center [230, 226] width 55 height 19
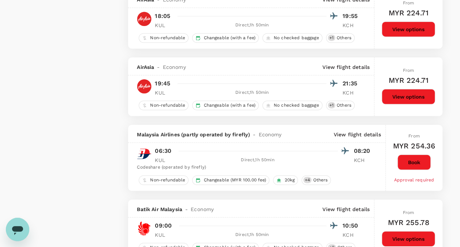
scroll to position [952, 0]
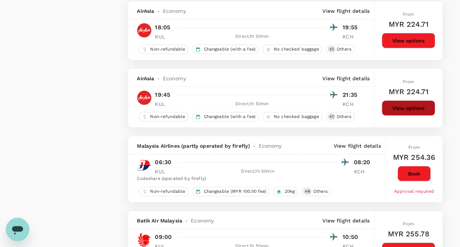
click at [410, 104] on button "View options" at bounding box center [408, 107] width 53 height 15
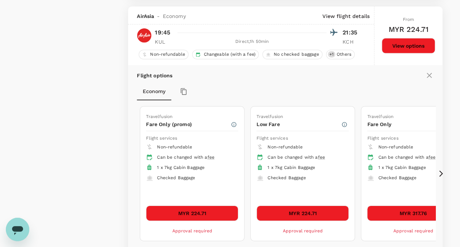
scroll to position [1017, 0]
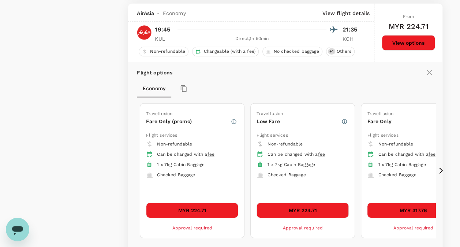
click at [392, 202] on button "MYR 317.76" at bounding box center [413, 209] width 92 height 15
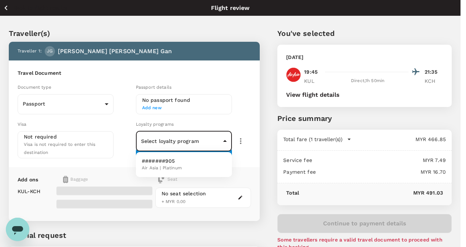
click at [213, 137] on body "Back to flight results Flight review Traveller(s) Traveller 1 : JG Jenny Ai Hui…" at bounding box center [233, 161] width 466 height 322
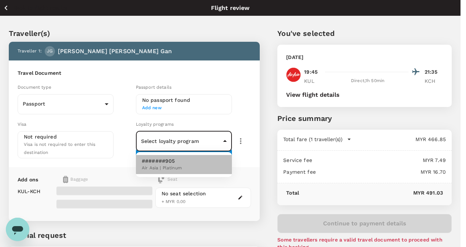
click at [187, 164] on li "#######905 Air Asia | Platinum" at bounding box center [184, 164] width 96 height 19
type input "bc7cc9e9-5edc-4b11-956e-42c628b31e5d"
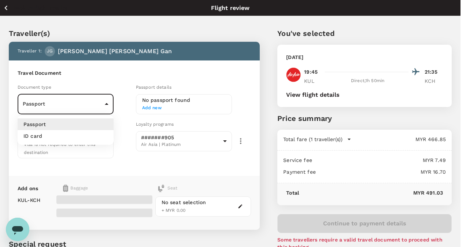
click at [102, 104] on body "Back to flight results Flight review Traveller(s) Traveller 1 : JG Jenny Ai Hui…" at bounding box center [233, 165] width 466 height 331
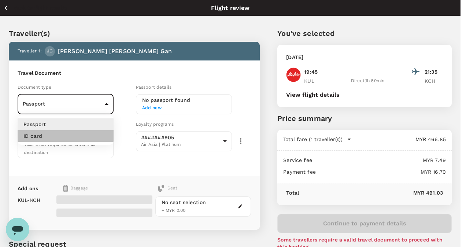
click at [87, 136] on li "ID card" at bounding box center [66, 136] width 96 height 12
type input "Id card"
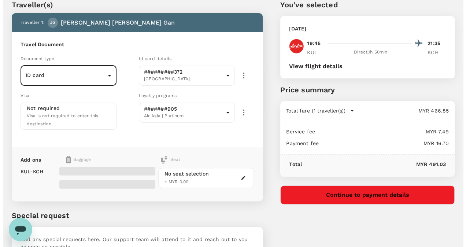
scroll to position [73, 0]
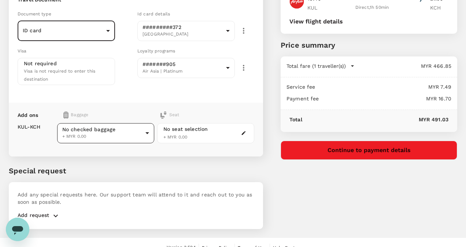
click at [143, 132] on body "Back to flight results Flight review Traveller(s) Traveller 1 : JG Jenny Ai Hui…" at bounding box center [233, 92] width 466 height 331
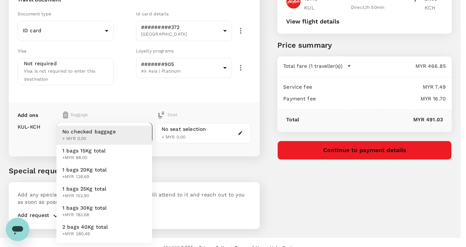
click at [128, 192] on li "1 bags 25Kg total +MYR 152.90" at bounding box center [104, 192] width 96 height 19
type input "3 - 152.9"
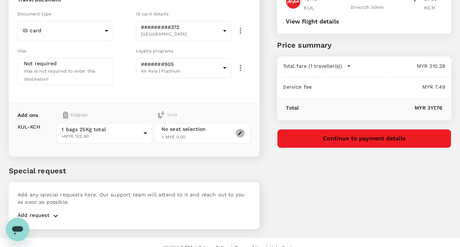
click at [239, 131] on icon "button" at bounding box center [240, 133] width 4 height 4
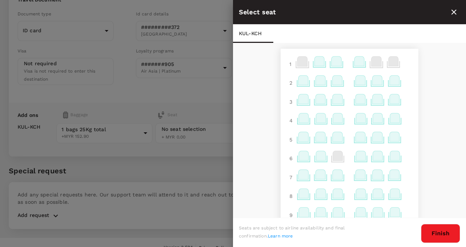
click at [337, 85] on icon at bounding box center [338, 82] width 14 height 14
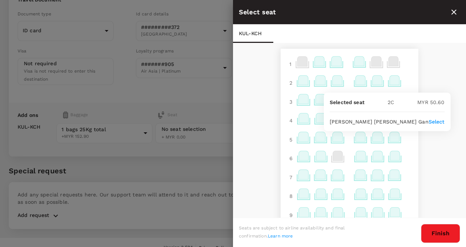
click at [428, 122] on p "Select" at bounding box center [436, 121] width 16 height 7
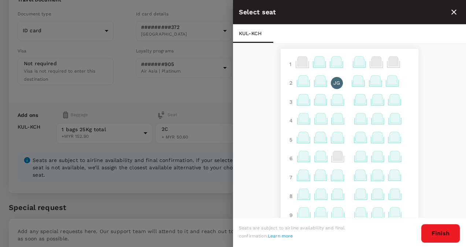
click at [334, 179] on icon at bounding box center [337, 175] width 10 height 10
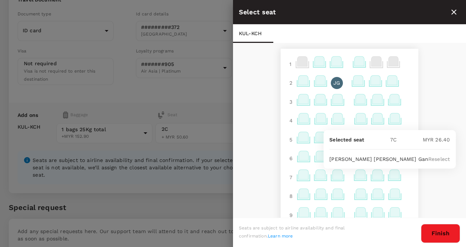
click at [333, 85] on p "JG" at bounding box center [336, 82] width 7 height 7
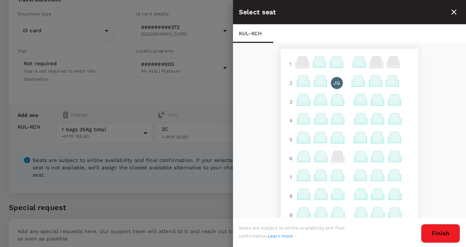
click at [333, 85] on p "JG" at bounding box center [336, 82] width 7 height 7
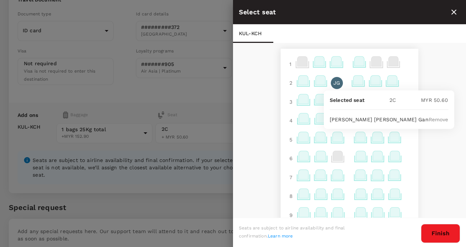
click at [428, 119] on p "Remove" at bounding box center [438, 119] width 20 height 7
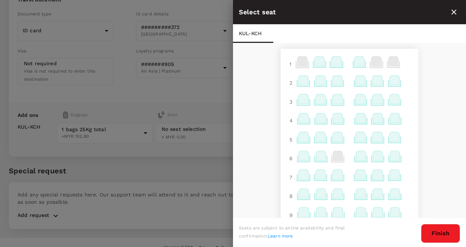
click at [333, 179] on icon at bounding box center [337, 175] width 10 height 10
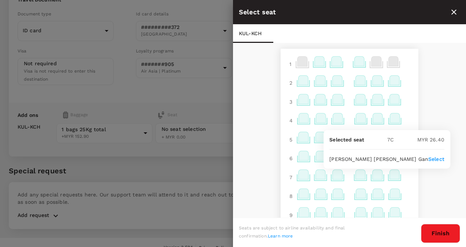
click at [428, 160] on p "Select" at bounding box center [436, 158] width 16 height 7
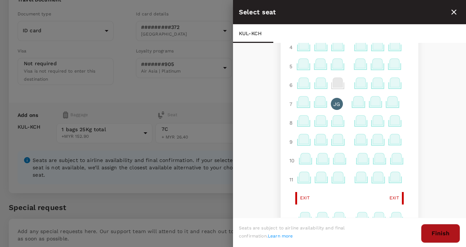
click at [434, 233] on button "Finish" at bounding box center [440, 233] width 39 height 19
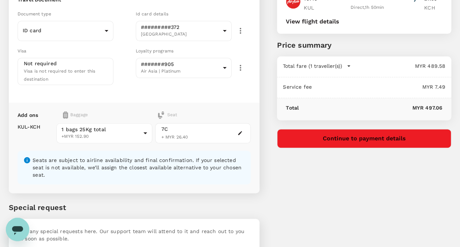
click at [421, 139] on button "Continue to payment details" at bounding box center [364, 138] width 174 height 19
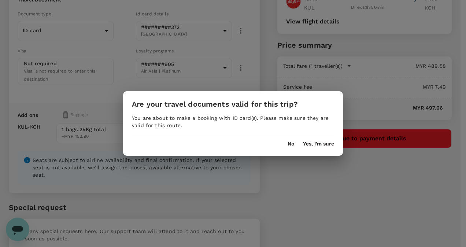
click at [329, 147] on div "Are your travel documents valid for this trip? You are about to make a booking …" at bounding box center [233, 123] width 220 height 64
click at [327, 145] on button "Yes, I'm sure" at bounding box center [318, 144] width 31 height 6
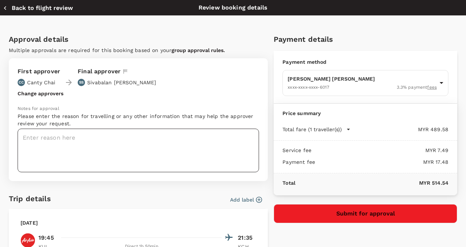
click at [213, 149] on textarea at bounding box center [138, 151] width 241 height 44
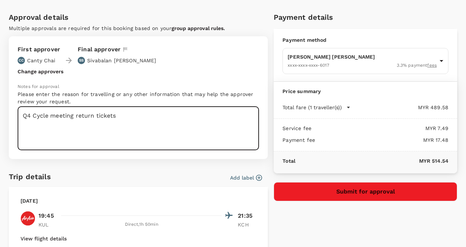
scroll to position [22, 0]
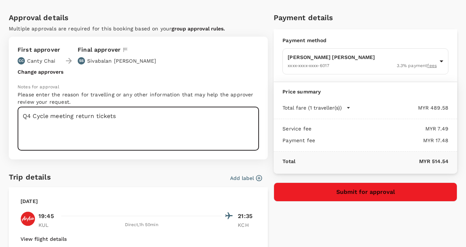
type textarea "Q4 Cycle meeting return tickets"
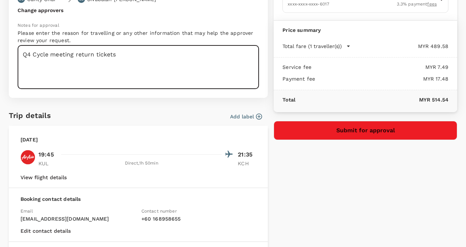
scroll to position [95, 0]
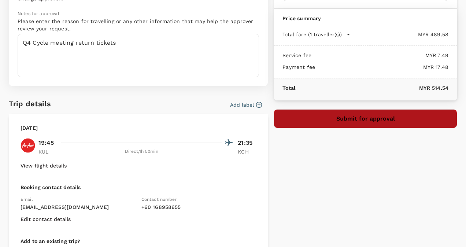
click at [423, 121] on button "Submit for approval" at bounding box center [365, 118] width 183 height 19
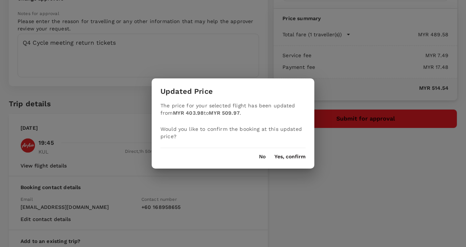
click at [294, 156] on button "Yes, confirm" at bounding box center [289, 157] width 31 height 6
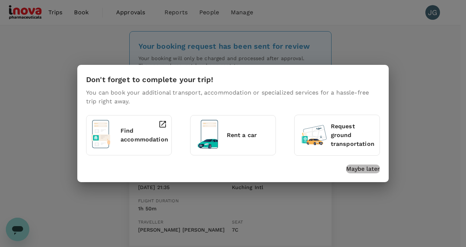
click at [359, 167] on p "Maybe later" at bounding box center [363, 168] width 34 height 9
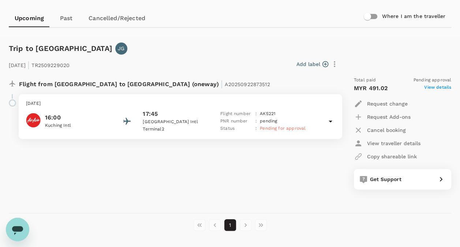
scroll to position [73, 0]
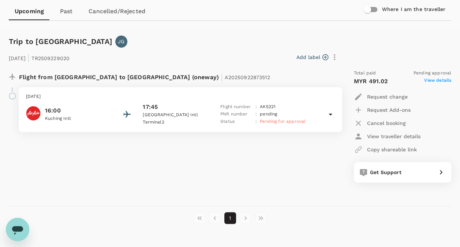
click at [444, 80] on span "View details" at bounding box center [437, 81] width 27 height 9
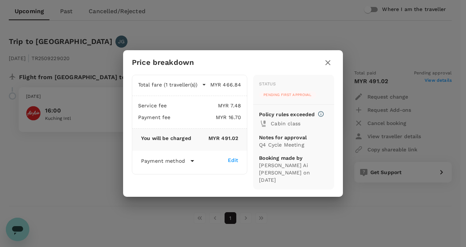
click at [204, 88] on icon "button" at bounding box center [203, 84] width 7 height 7
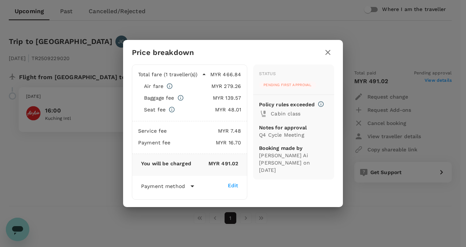
click at [328, 51] on icon "button" at bounding box center [327, 52] width 9 height 9
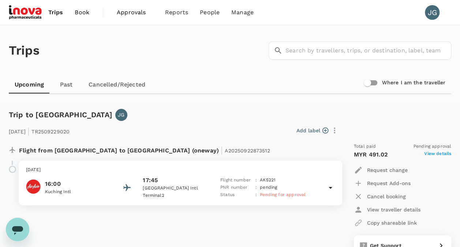
scroll to position [37, 0]
click at [22, 88] on link "Upcoming" at bounding box center [29, 85] width 41 height 18
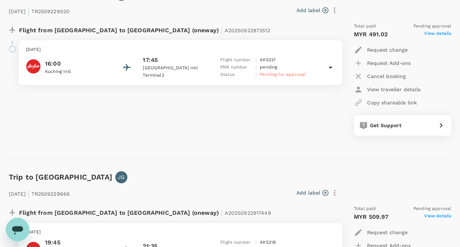
scroll to position [220, 0]
